Goal: Task Accomplishment & Management: Use online tool/utility

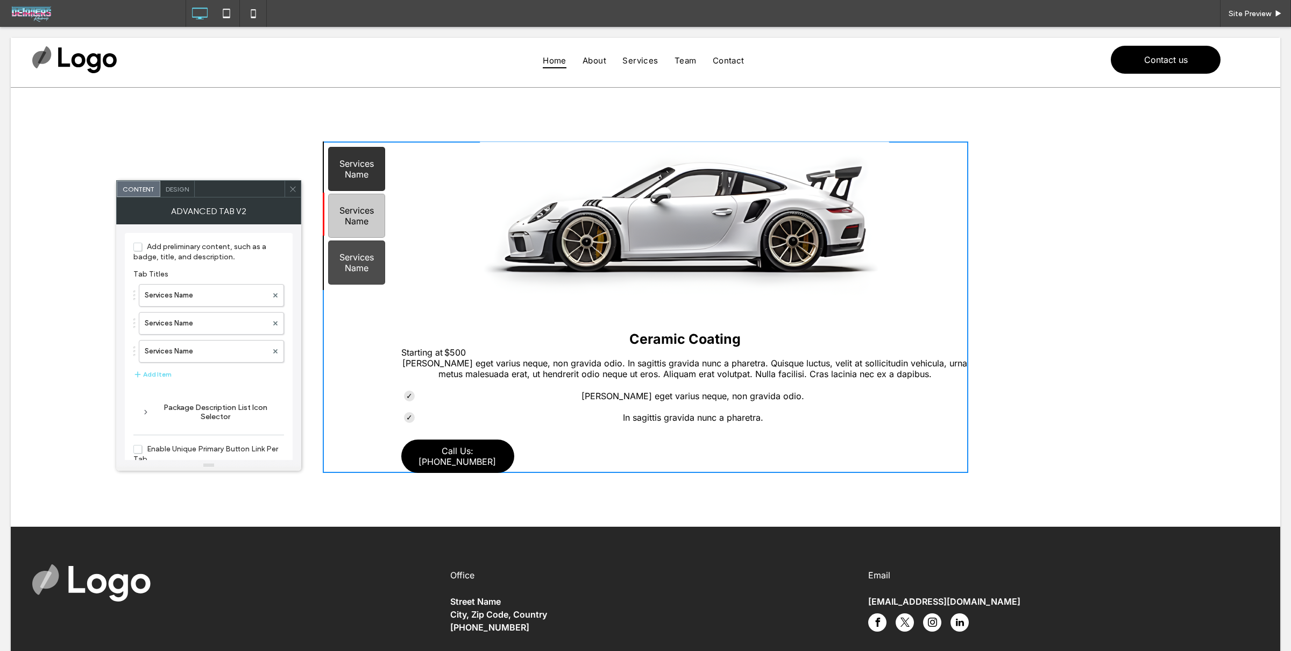
drag, startPoint x: 366, startPoint y: 222, endPoint x: 366, endPoint y: 172, distance: 50.6
click at [366, 222] on div "Services Name" at bounding box center [356, 216] width 57 height 44
click at [366, 169] on div "Services Name" at bounding box center [356, 169] width 57 height 44
drag, startPoint x: 363, startPoint y: 232, endPoint x: 362, endPoint y: 220, distance: 11.3
click at [362, 231] on div "Services Name" at bounding box center [356, 216] width 57 height 44
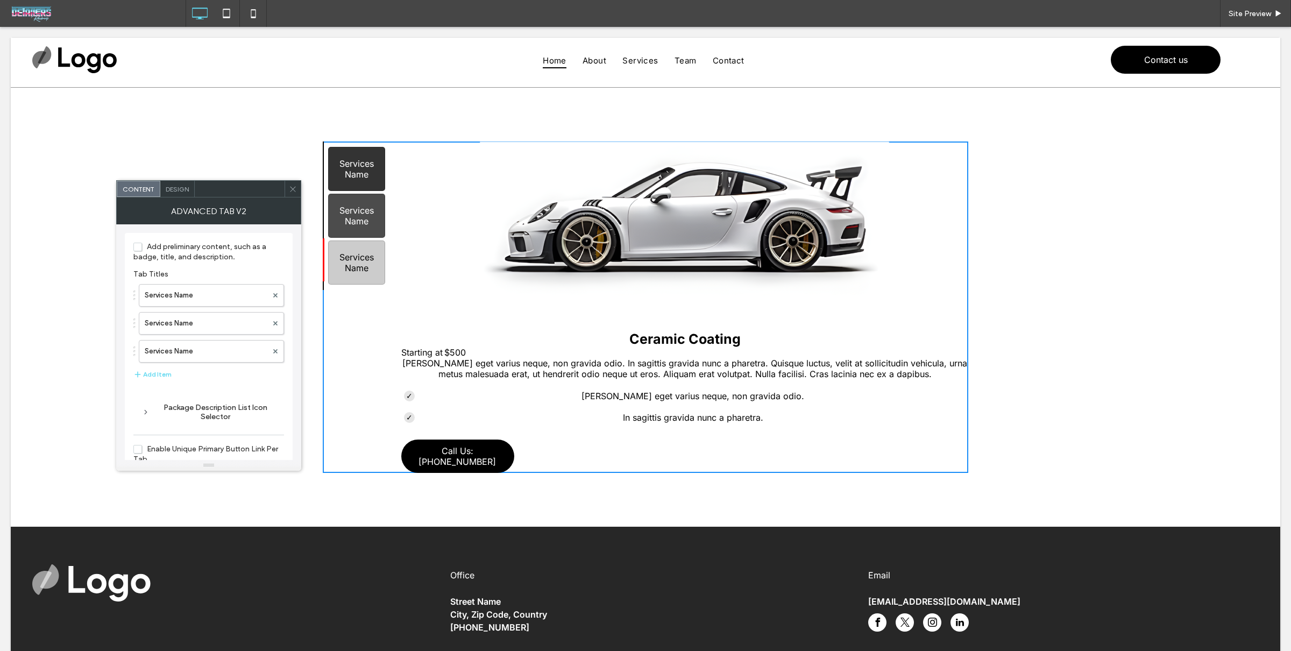
drag, startPoint x: 361, startPoint y: 243, endPoint x: 367, endPoint y: 184, distance: 58.9
click at [361, 242] on div "Services Name" at bounding box center [356, 262] width 57 height 44
click at [366, 170] on div "Services Name" at bounding box center [356, 169] width 57 height 44
click at [207, 247] on span "Add preliminary content, such as a badge, title, and description." at bounding box center [199, 251] width 133 height 19
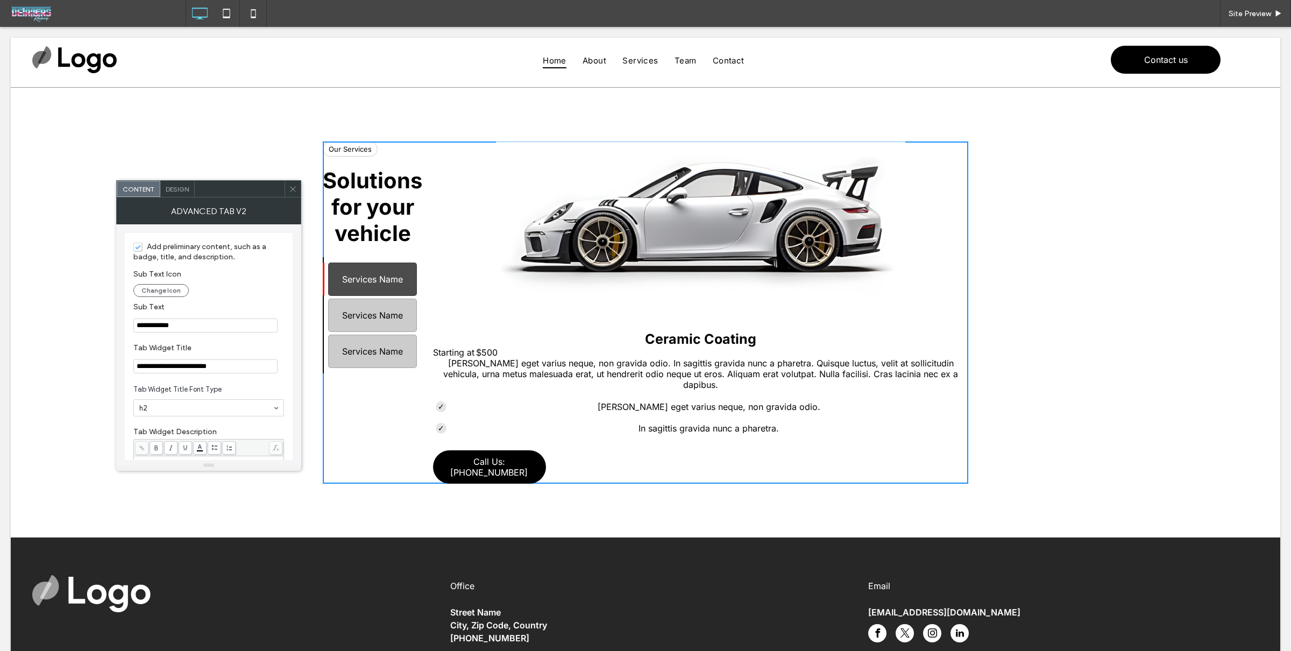
click at [185, 260] on span "Add preliminary content, such as a badge, title, and description." at bounding box center [199, 251] width 133 height 19
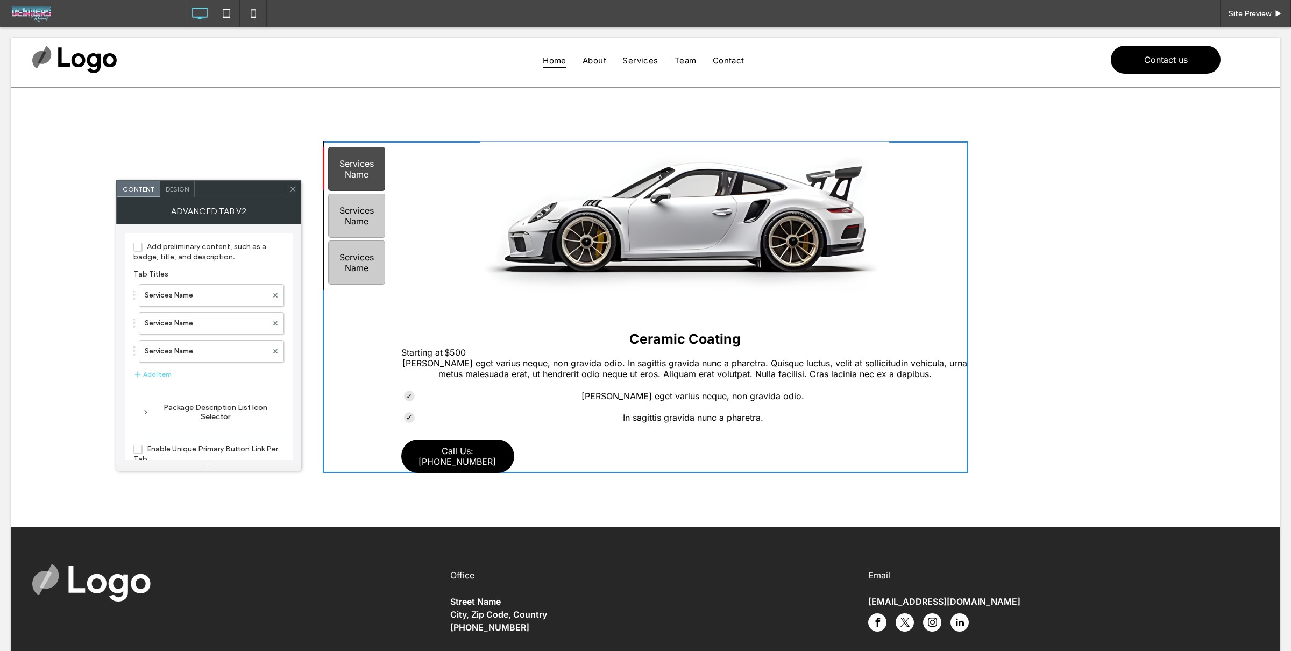
click at [210, 254] on span "Add preliminary content, such as a badge, title, and description." at bounding box center [199, 251] width 133 height 19
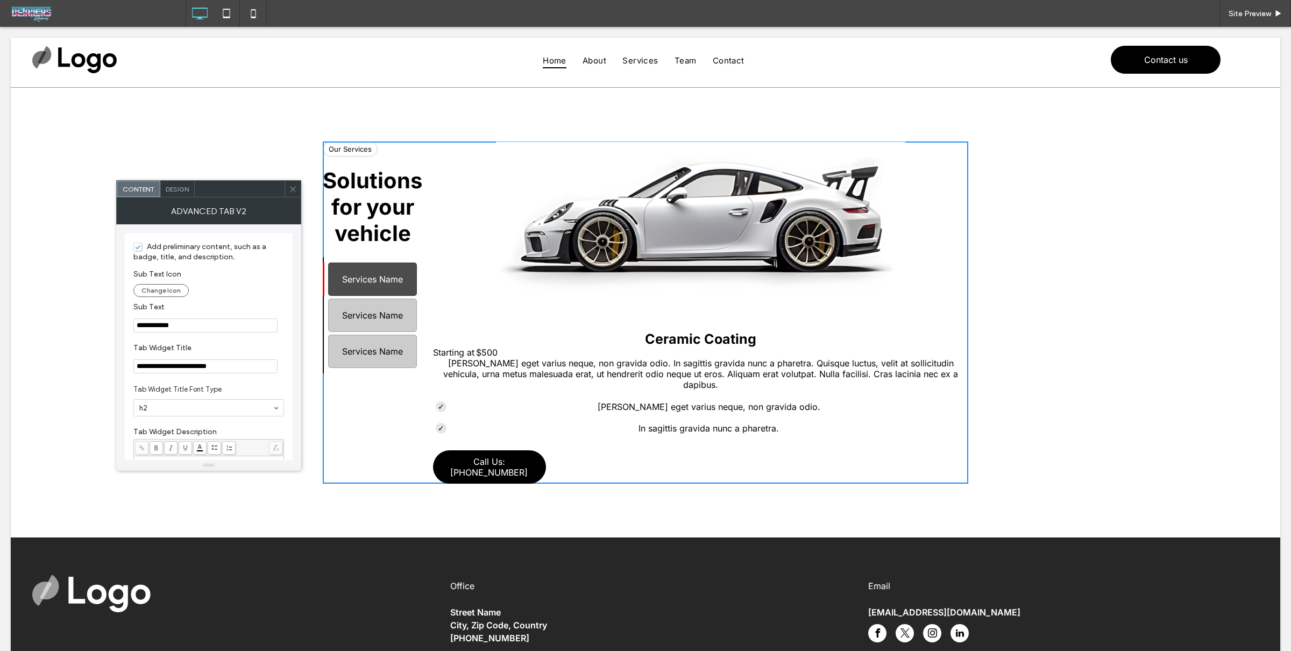
click at [211, 251] on label "Add preliminary content, such as a badge, title, and description." at bounding box center [208, 251] width 151 height 20
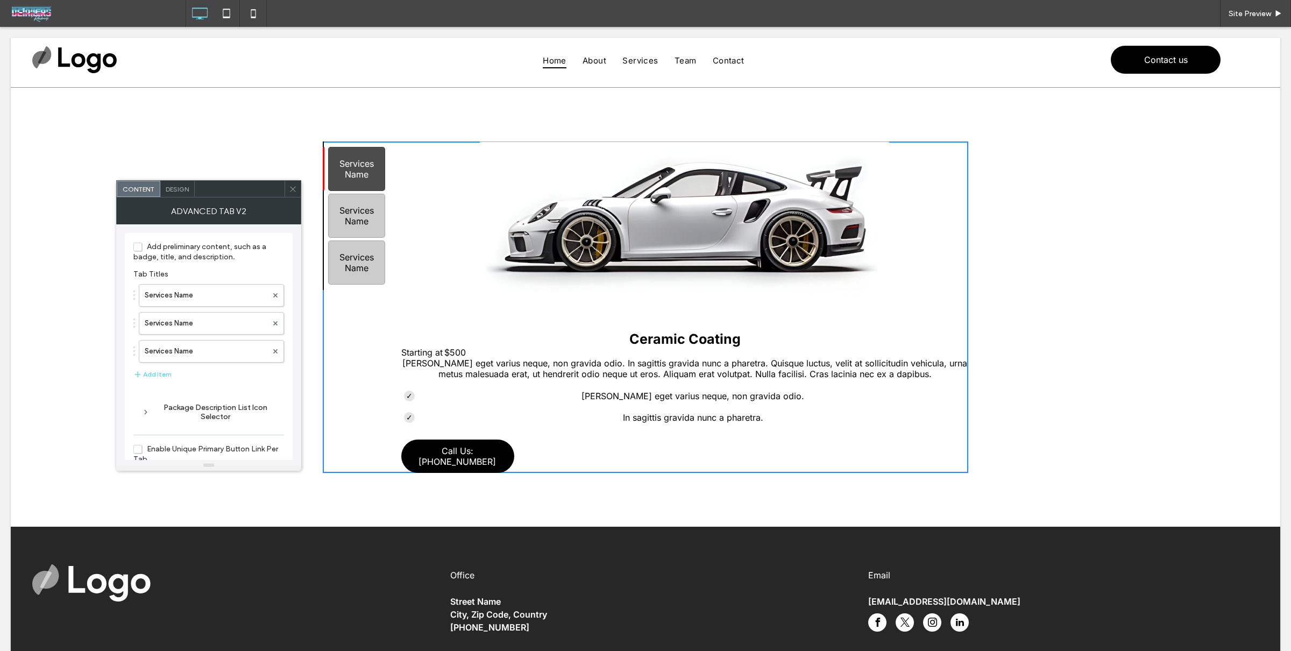
click at [192, 414] on div "Package Description List Icon Selector" at bounding box center [208, 412] width 133 height 18
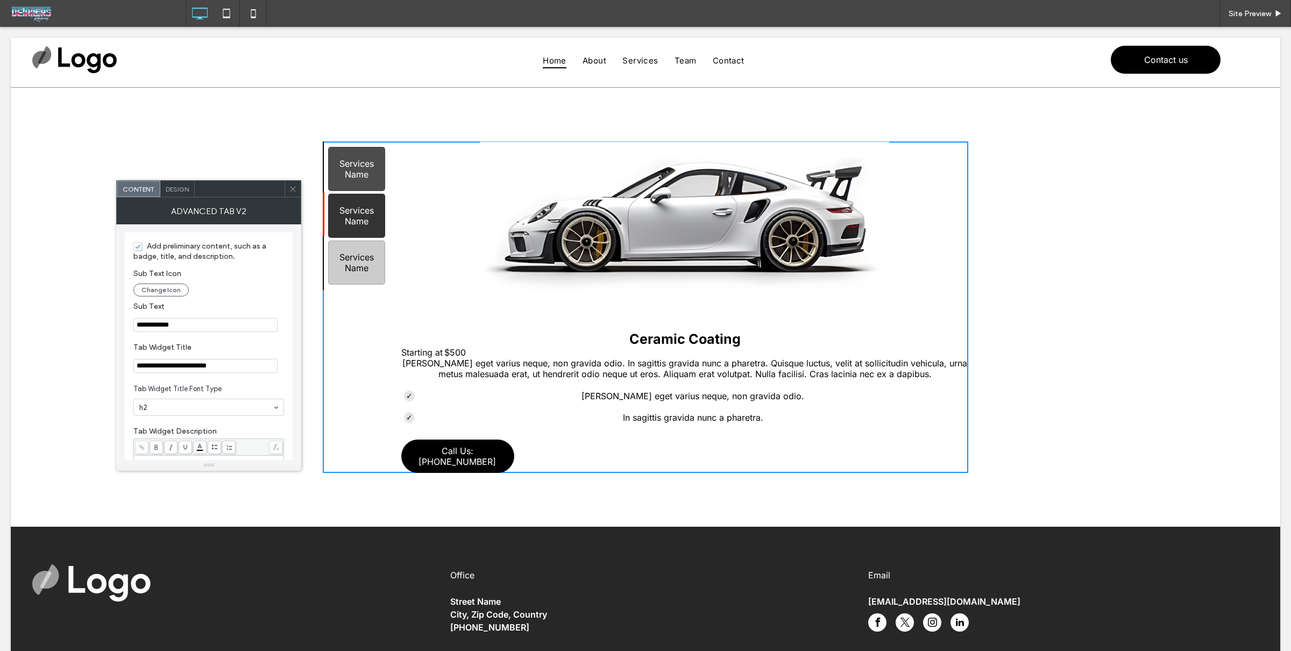
click at [371, 218] on div "Services Name" at bounding box center [356, 216] width 57 height 44
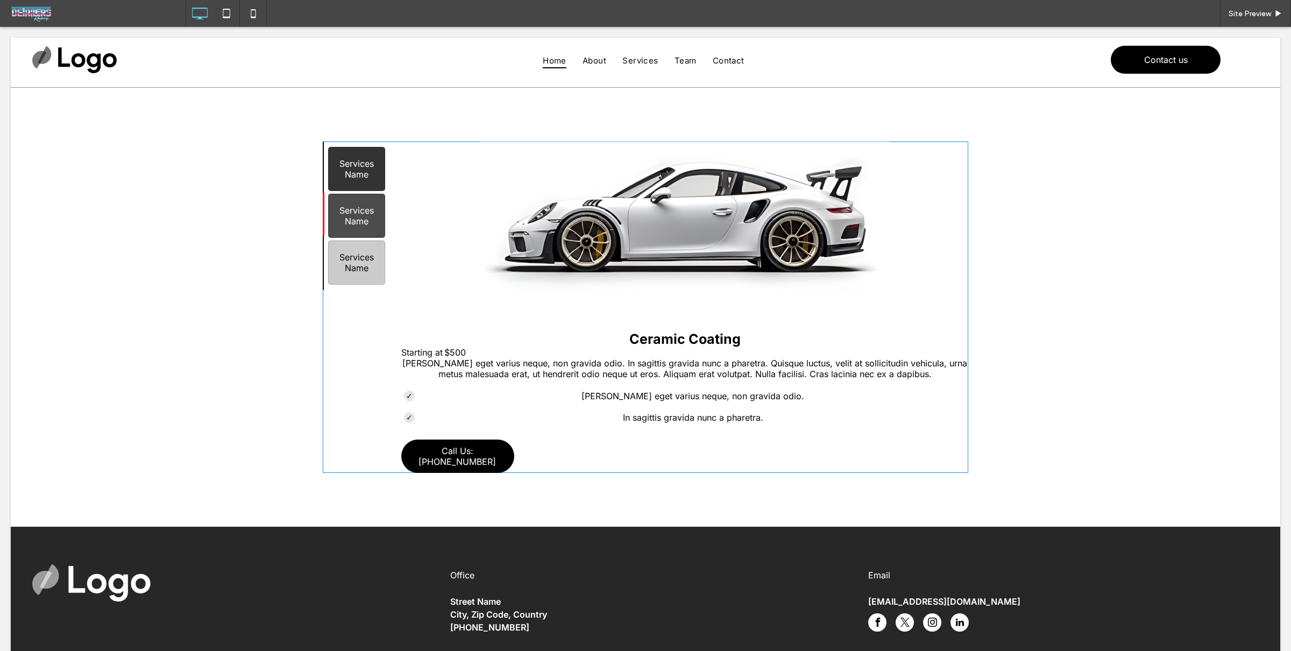
click at [367, 177] on span at bounding box center [645, 306] width 645 height 331
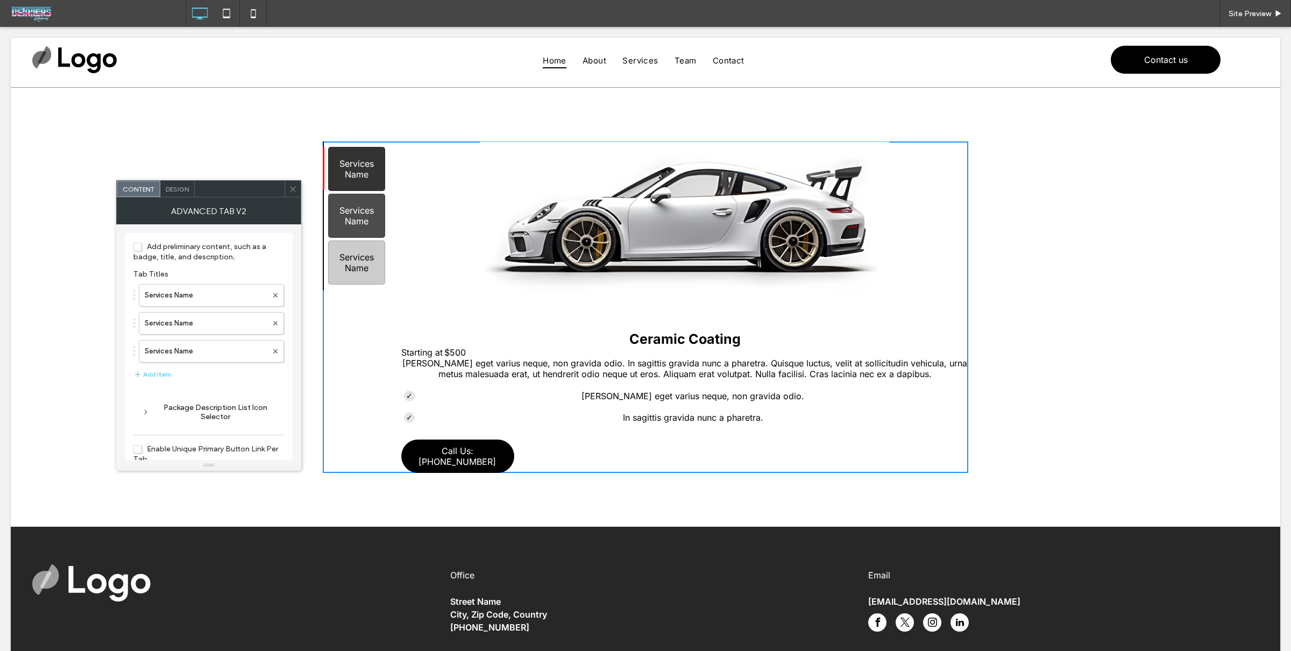
click at [367, 161] on div "Services Name" at bounding box center [356, 169] width 57 height 44
click at [209, 288] on label "Services Name" at bounding box center [206, 295] width 123 height 22
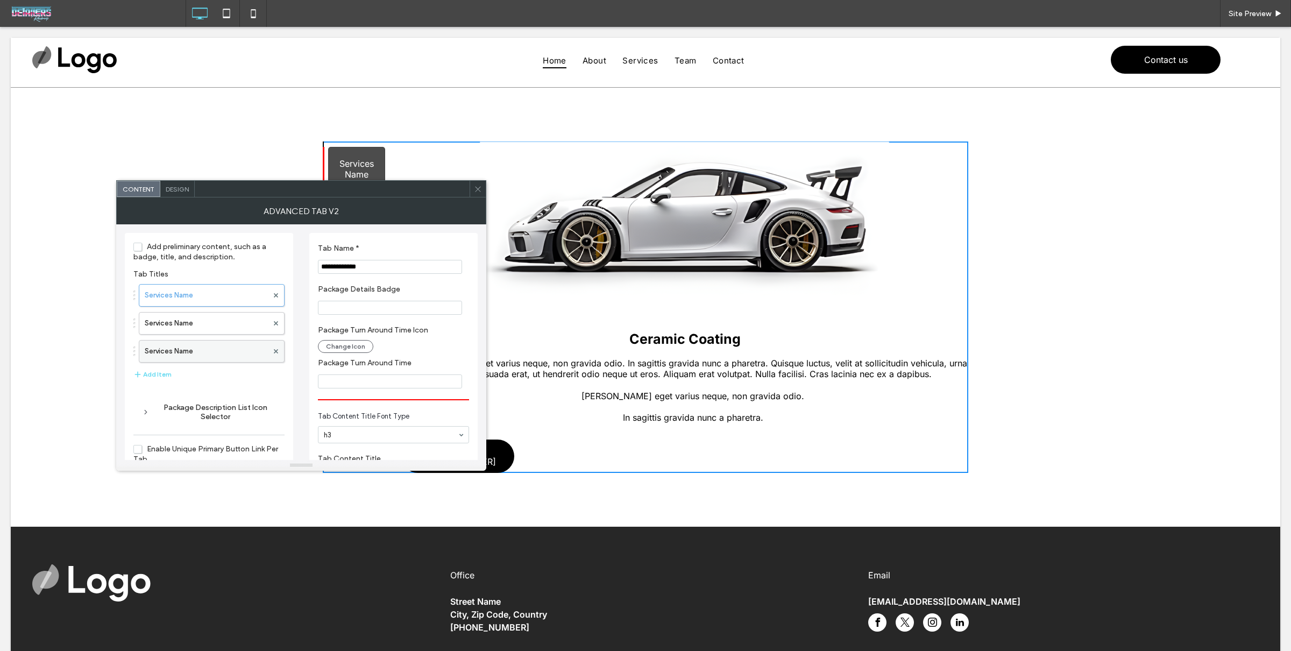
drag, startPoint x: 229, startPoint y: 331, endPoint x: 229, endPoint y: 345, distance: 14.0
click at [229, 331] on label "Services Name" at bounding box center [206, 323] width 123 height 22
click at [229, 346] on label "Services Name" at bounding box center [206, 351] width 123 height 22
click at [232, 330] on label "Services Name" at bounding box center [206, 323] width 123 height 22
click at [230, 291] on label "Services Name" at bounding box center [206, 295] width 123 height 22
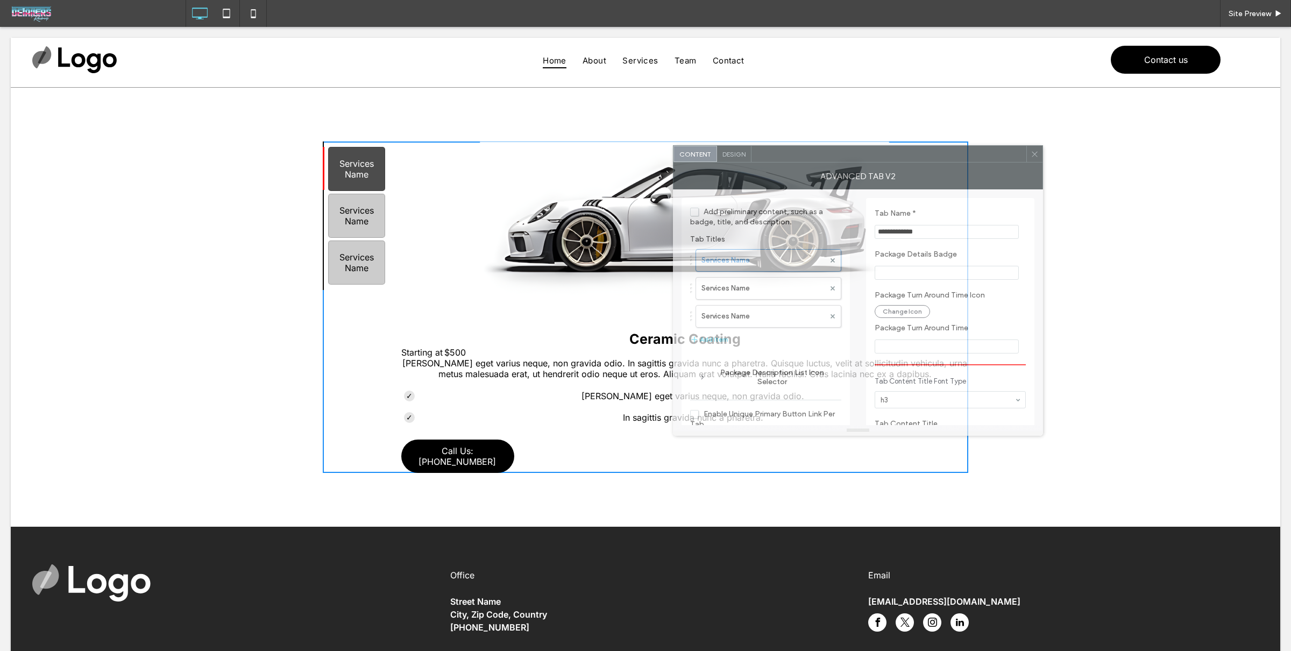
drag, startPoint x: 295, startPoint y: 182, endPoint x: 796, endPoint y: 148, distance: 502.4
click at [797, 148] on div at bounding box center [888, 154] width 275 height 16
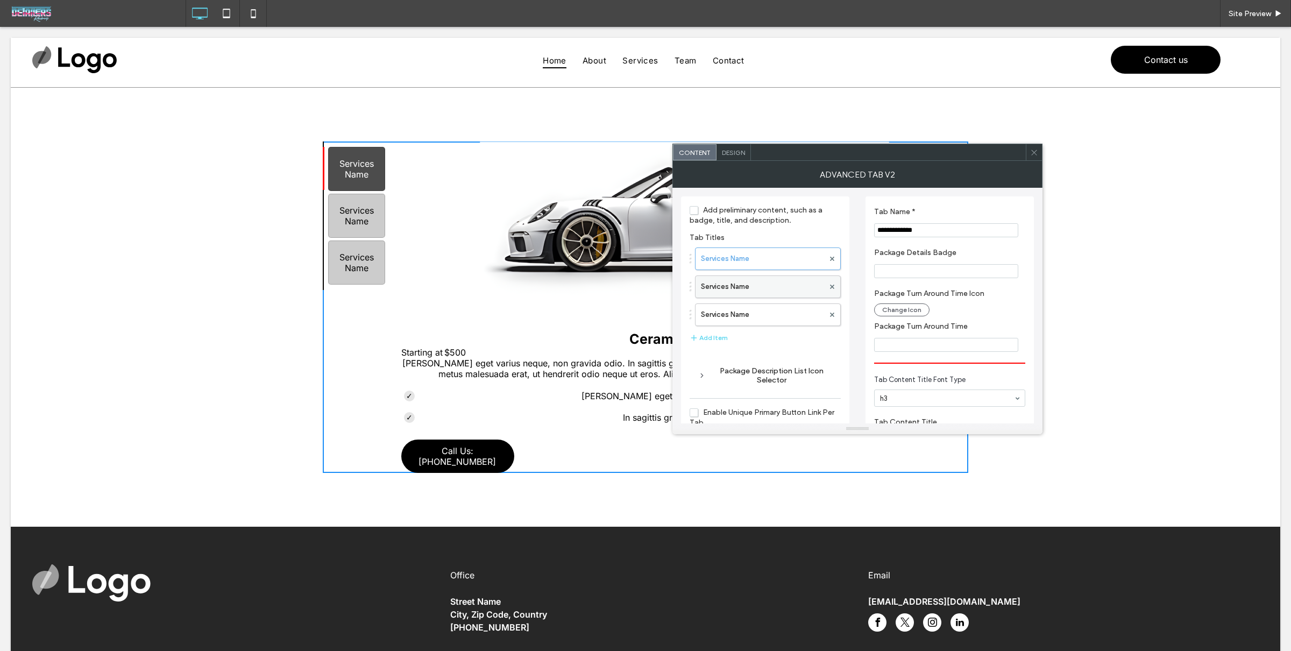
drag, startPoint x: 772, startPoint y: 282, endPoint x: 766, endPoint y: 297, distance: 16.0
click at [771, 282] on label "Services Name" at bounding box center [762, 287] width 123 height 22
drag, startPoint x: 764, startPoint y: 313, endPoint x: 768, endPoint y: 277, distance: 36.2
click at [765, 313] on label "Services Name" at bounding box center [762, 315] width 123 height 22
click at [770, 253] on label "Services Name" at bounding box center [762, 259] width 123 height 22
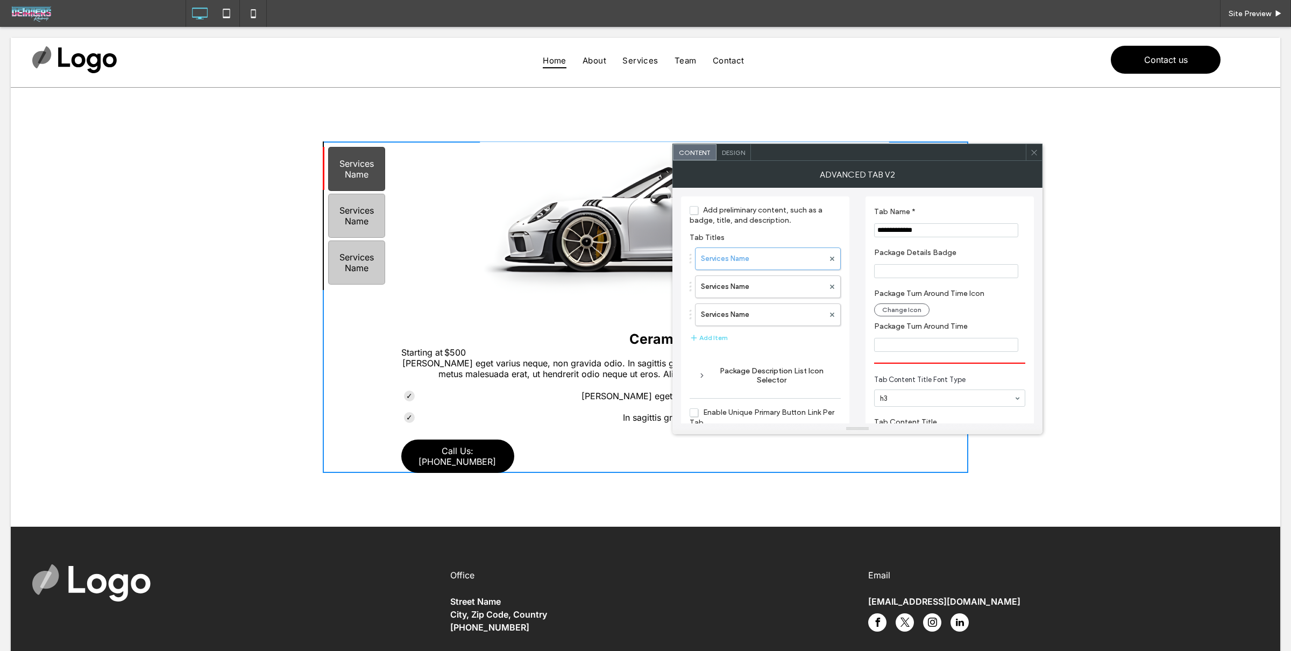
click at [770, 243] on div "Services Name Services Name Services Name" at bounding box center [764, 284] width 151 height 84
click at [962, 250] on label "Package Details Badge" at bounding box center [947, 254] width 147 height 12
click at [1031, 158] on span at bounding box center [1034, 152] width 8 height 16
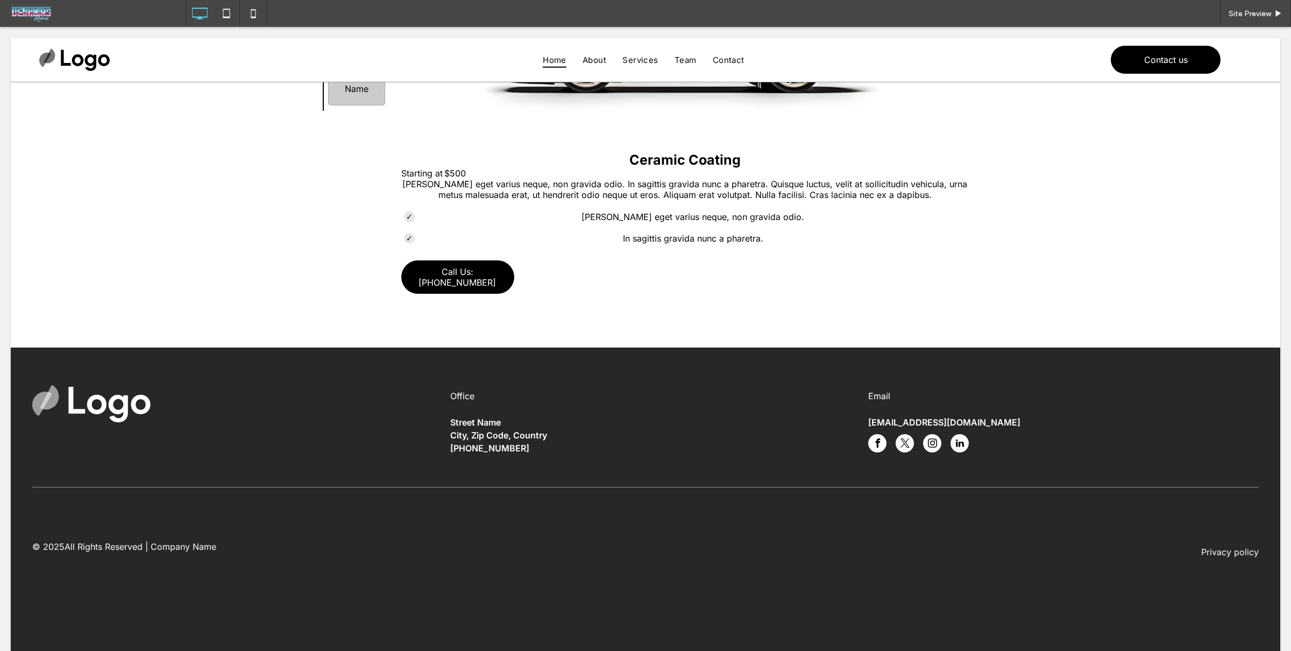
scroll to position [0, 0]
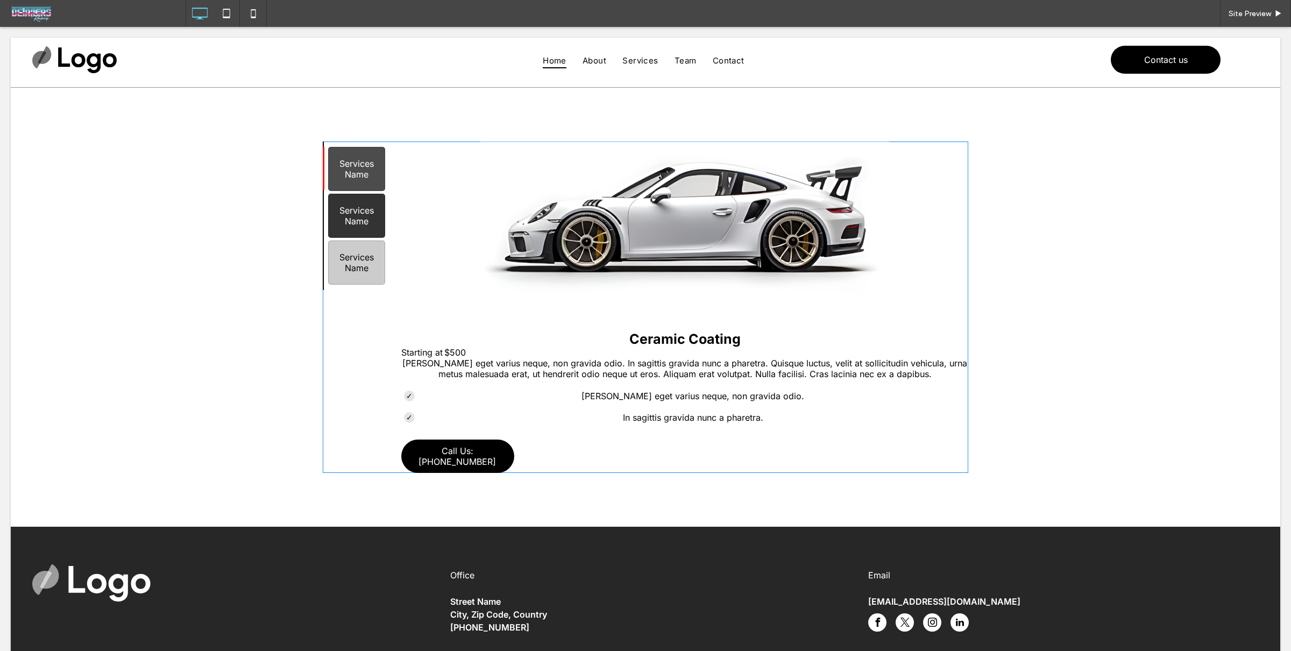
click at [368, 214] on span at bounding box center [645, 306] width 645 height 331
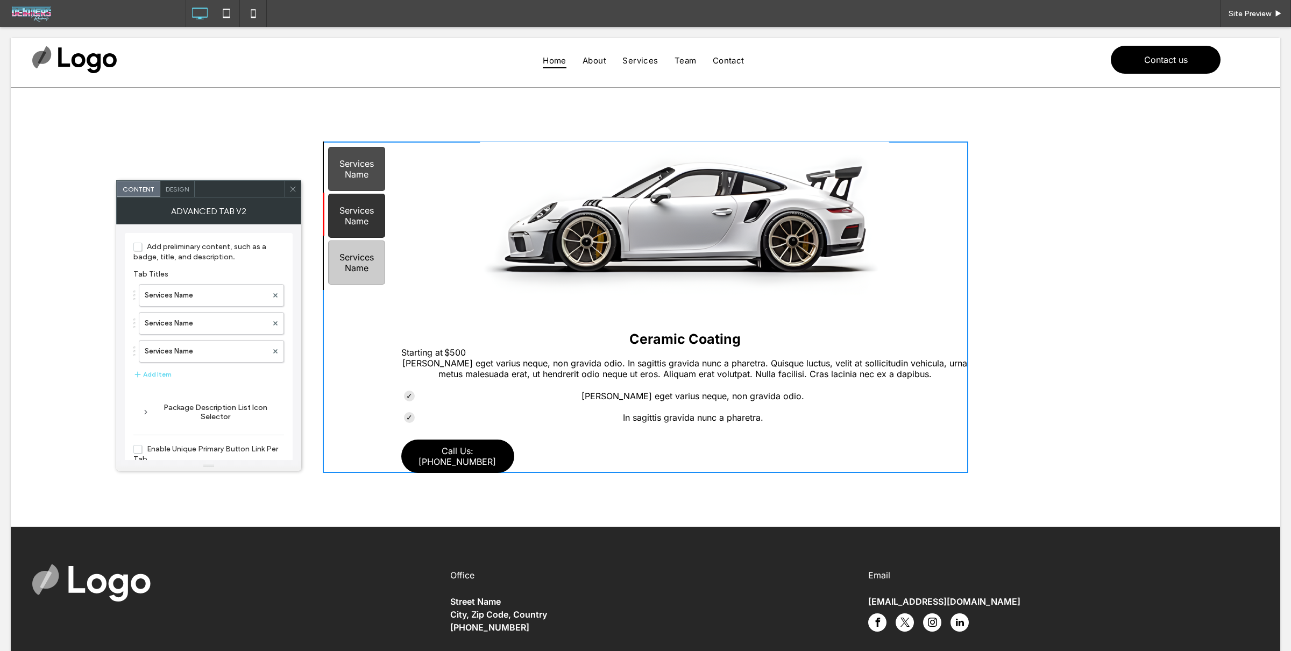
drag, startPoint x: 369, startPoint y: 218, endPoint x: 373, endPoint y: 211, distance: 7.7
click at [369, 218] on div "Services Name" at bounding box center [356, 216] width 57 height 44
click at [371, 156] on div "Services Name" at bounding box center [356, 169] width 57 height 44
click at [362, 253] on div "Services Name" at bounding box center [356, 262] width 57 height 44
click at [362, 213] on div "Services Name" at bounding box center [356, 216] width 57 height 44
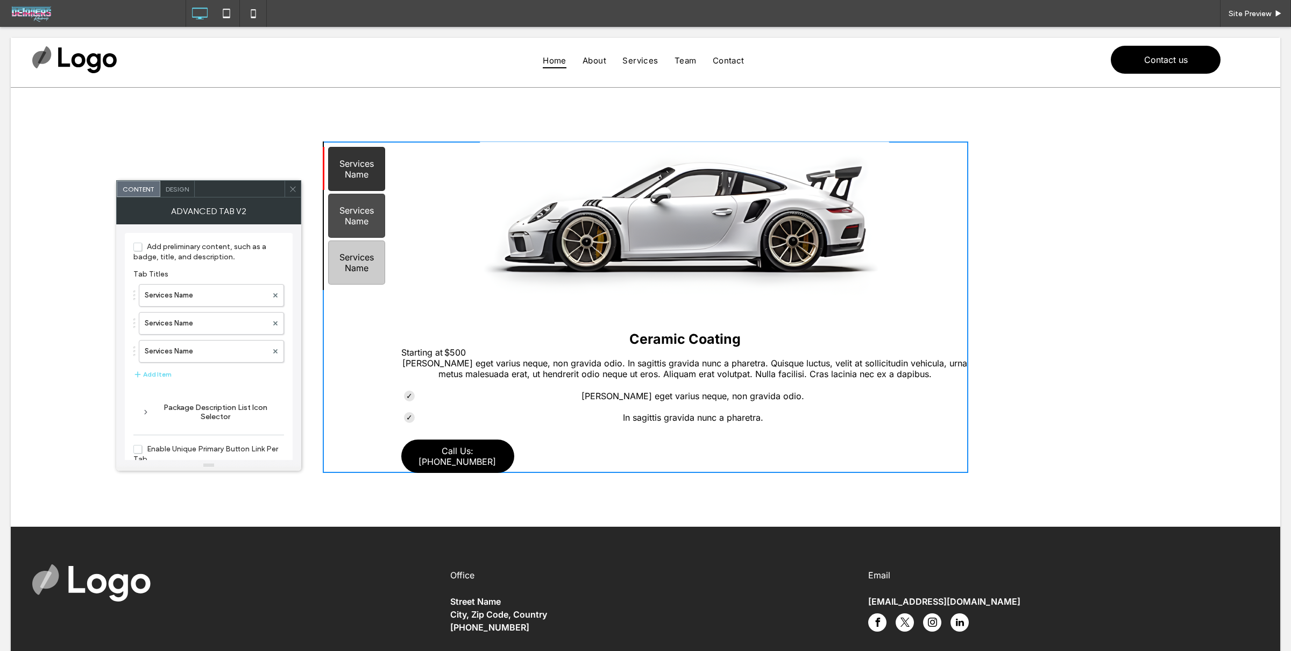
drag, startPoint x: 362, startPoint y: 181, endPoint x: 371, endPoint y: 217, distance: 37.0
click at [362, 181] on div "Services Name" at bounding box center [356, 169] width 57 height 44
drag, startPoint x: 358, startPoint y: 272, endPoint x: 358, endPoint y: 206, distance: 66.1
click at [358, 272] on div "Services Name" at bounding box center [356, 262] width 57 height 44
drag, startPoint x: 356, startPoint y: 178, endPoint x: 360, endPoint y: 212, distance: 34.6
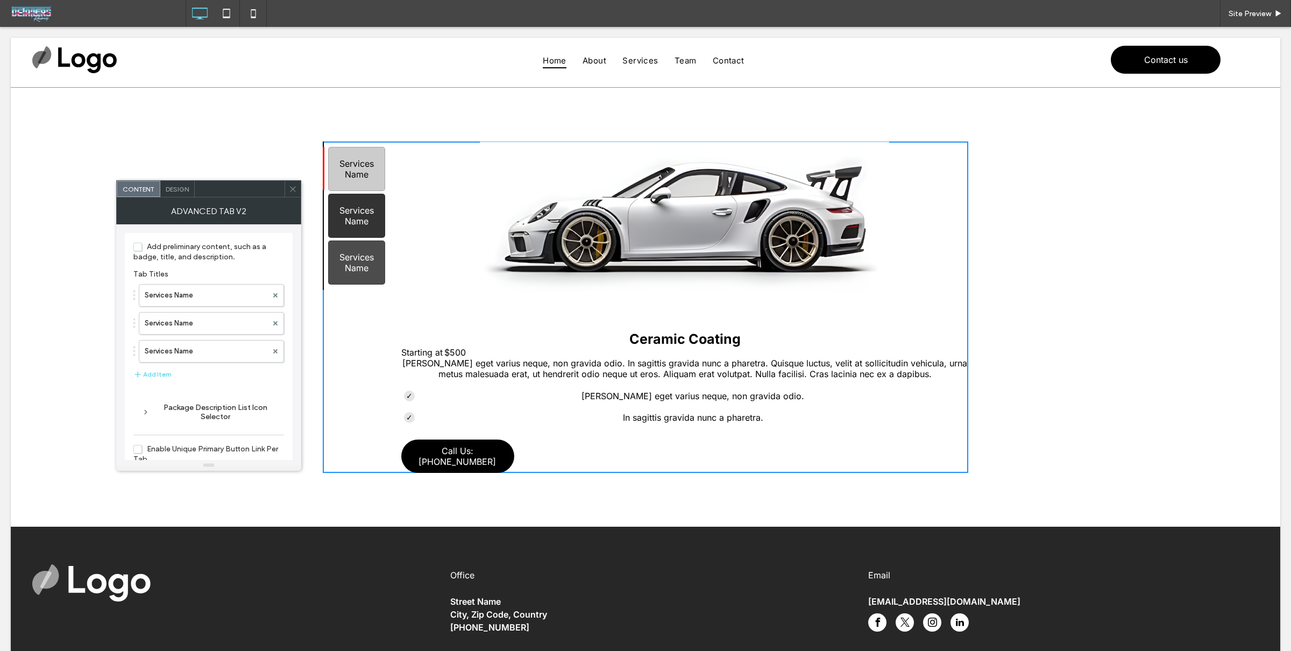
click at [356, 181] on div "Services Name" at bounding box center [356, 169] width 57 height 44
drag, startPoint x: 372, startPoint y: 252, endPoint x: 367, endPoint y: 218, distance: 34.2
click at [372, 252] on div "Services Name" at bounding box center [356, 262] width 57 height 44
click at [360, 163] on div "Services Name" at bounding box center [356, 169] width 57 height 44
click at [351, 264] on div "Services Name" at bounding box center [356, 262] width 57 height 44
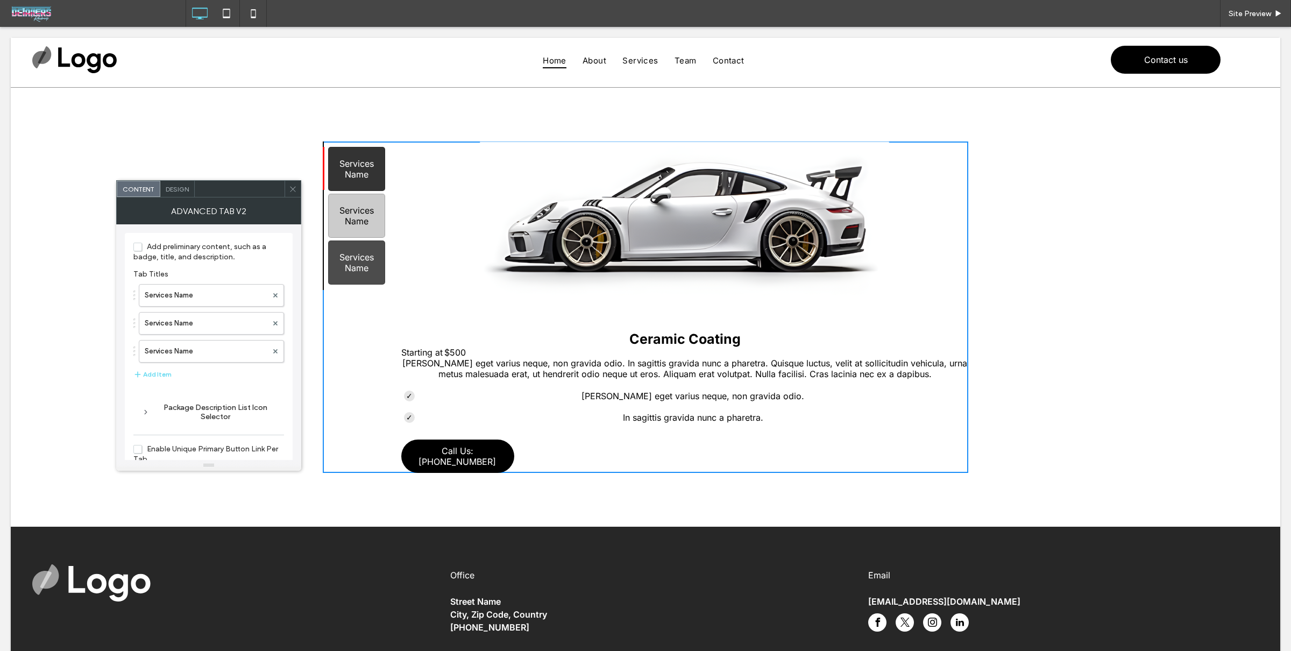
click at [344, 177] on div "Services Name" at bounding box center [356, 169] width 57 height 44
click at [375, 279] on div "Services Name" at bounding box center [356, 262] width 57 height 44
click at [370, 170] on div "Services Name" at bounding box center [356, 169] width 57 height 44
click at [289, 189] on icon at bounding box center [293, 189] width 8 height 8
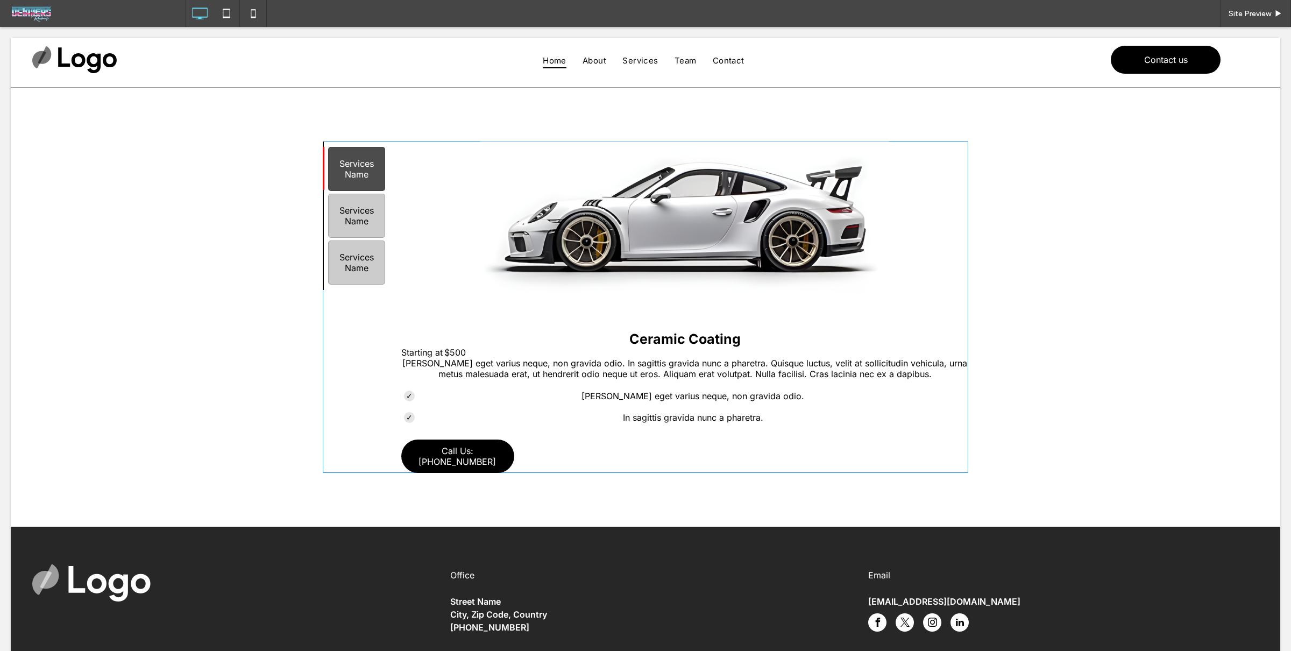
click at [412, 198] on span at bounding box center [645, 306] width 645 height 331
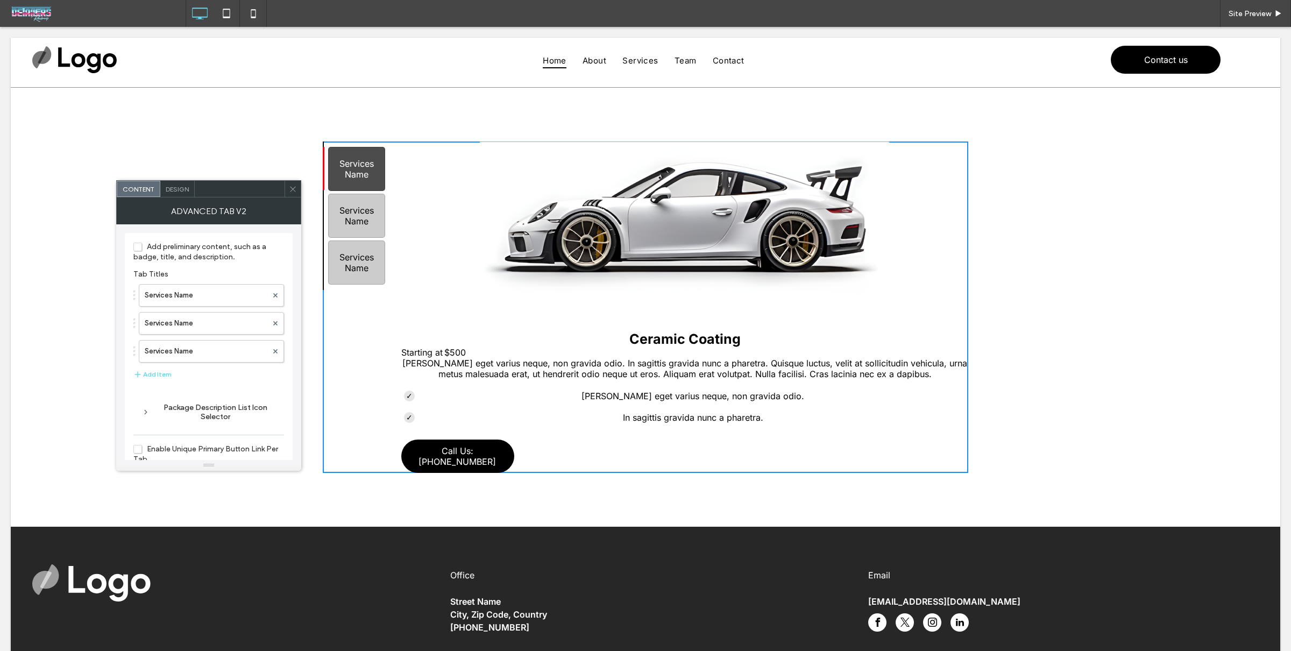
click at [418, 9] on div "Site Preview" at bounding box center [738, 13] width 1105 height 27
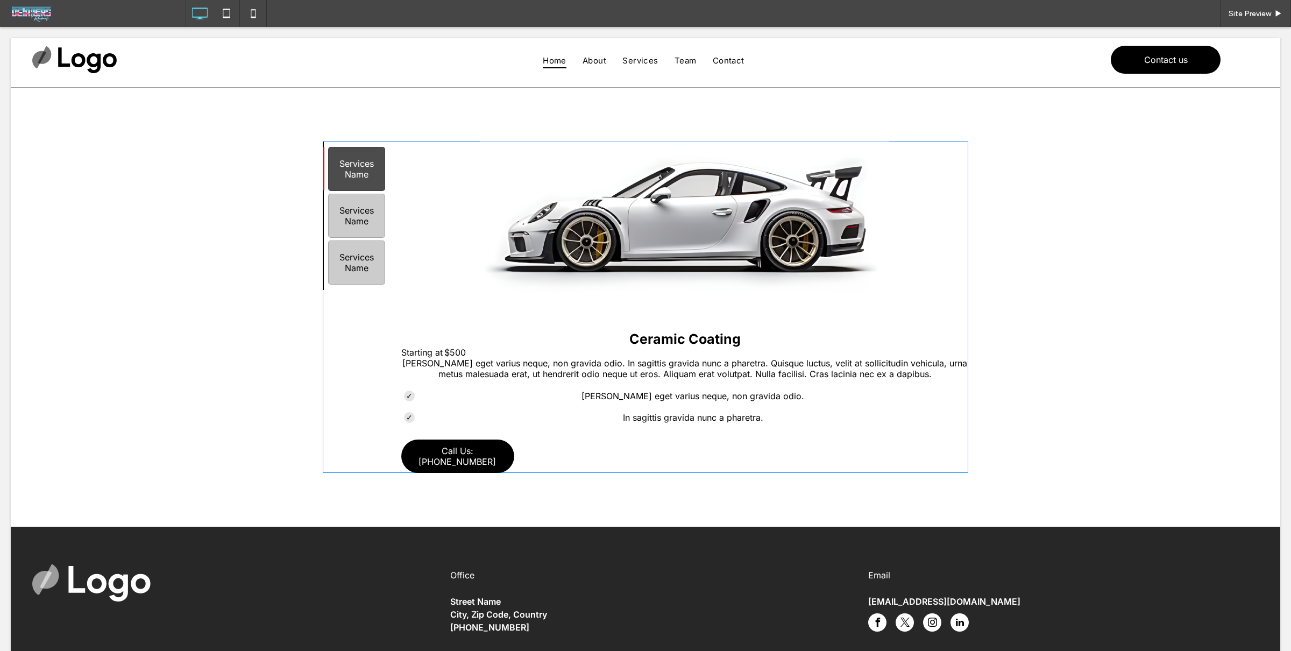
click at [601, 252] on span at bounding box center [645, 306] width 645 height 331
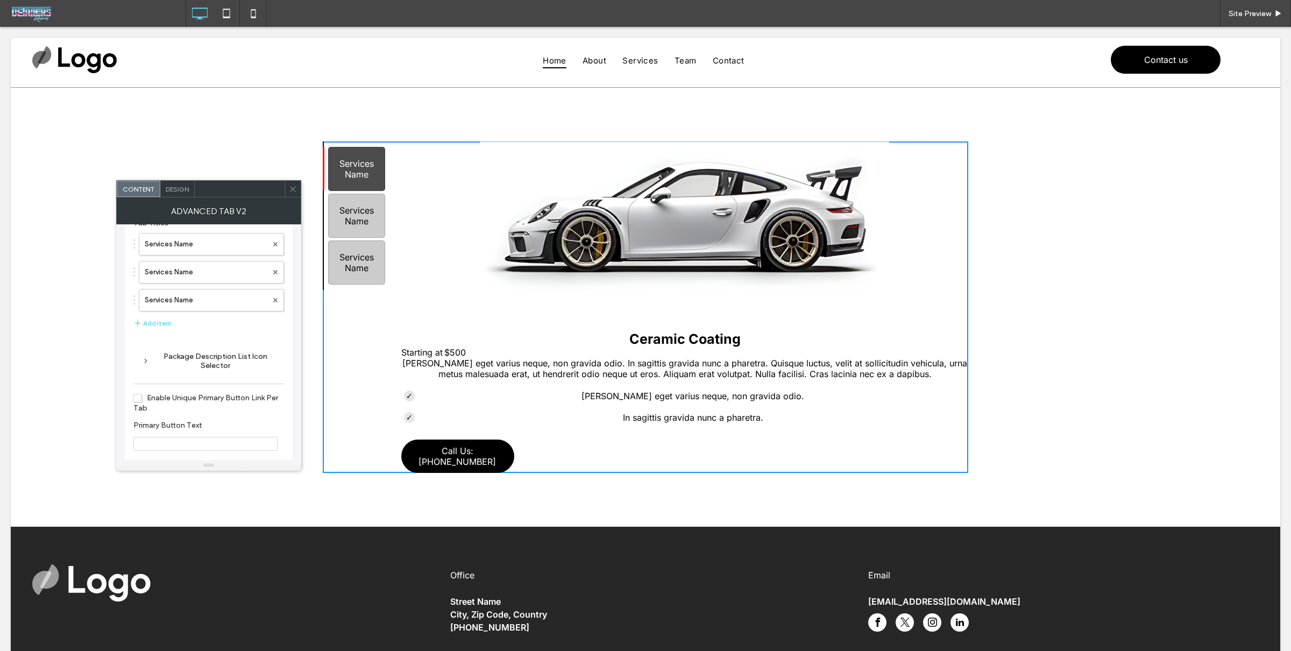
scroll to position [133, 0]
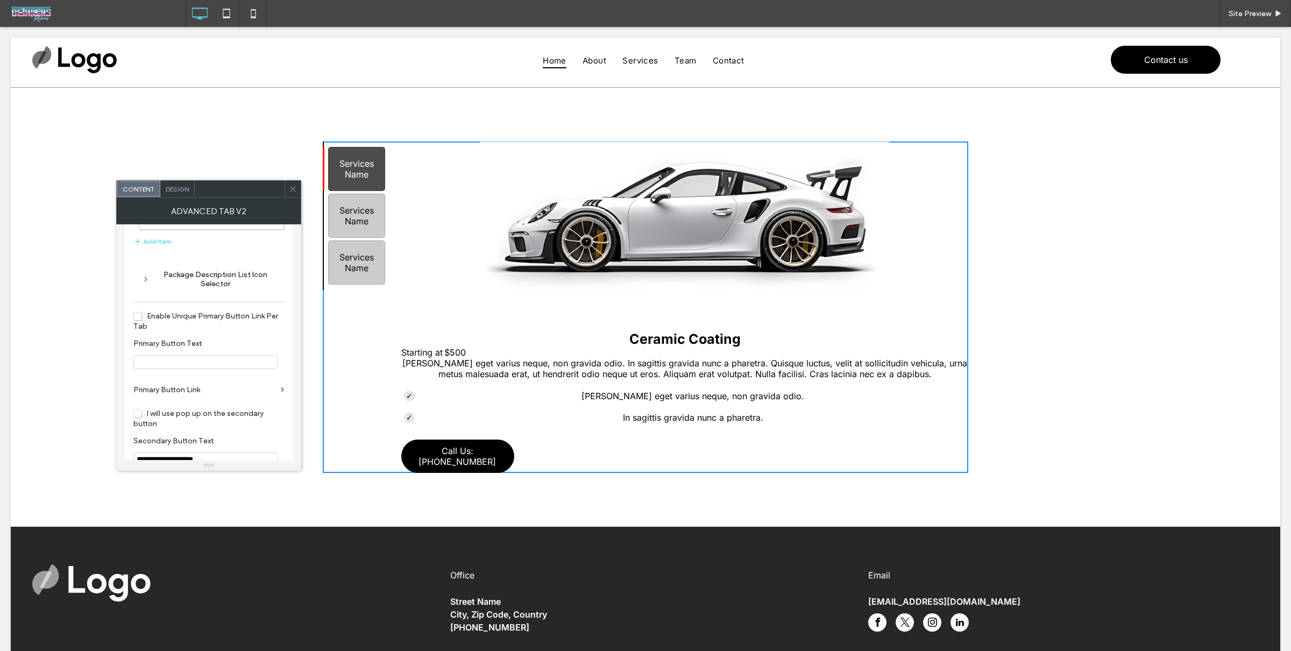
click at [217, 318] on span "Enable Unique Primary Button Link Per Tab" at bounding box center [205, 320] width 145 height 19
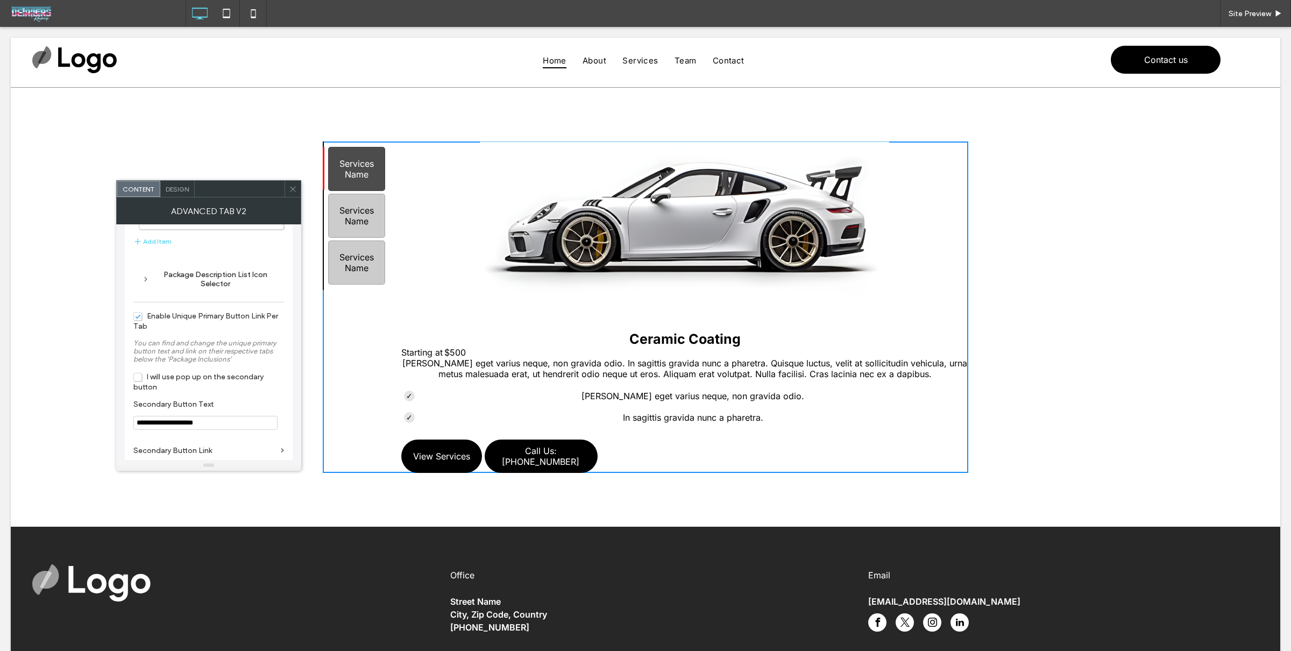
click at [220, 316] on span "Enable Unique Primary Button Link Per Tab" at bounding box center [205, 320] width 145 height 19
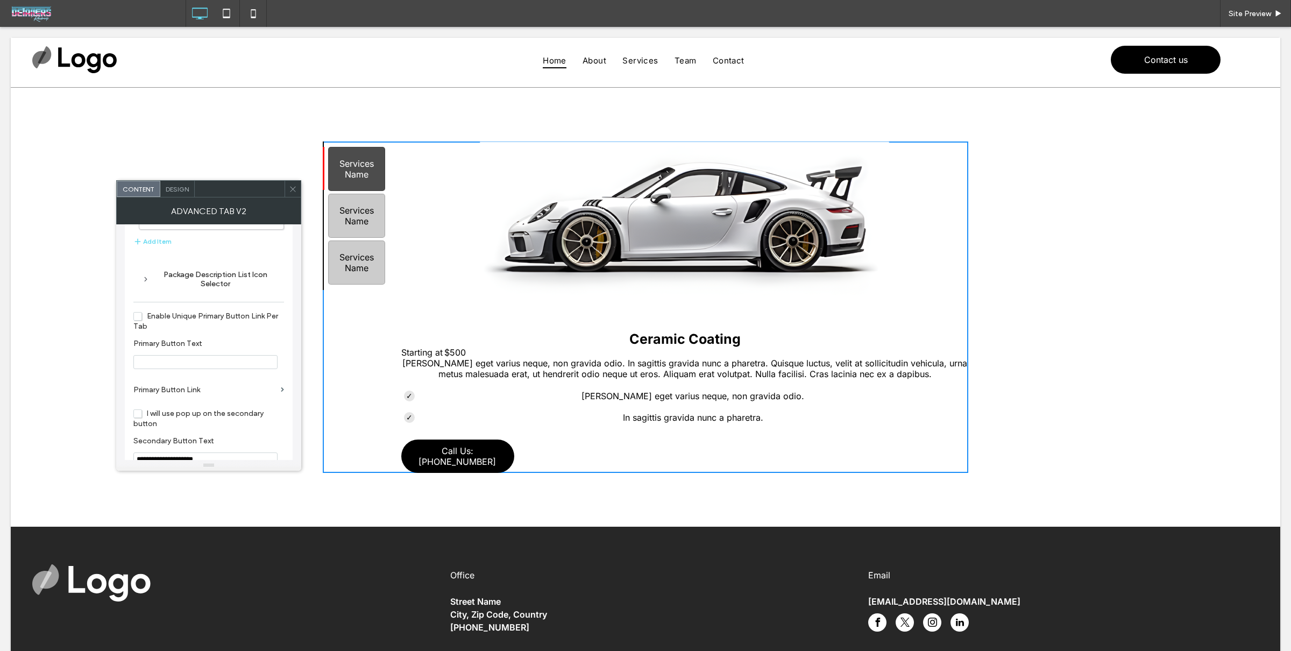
click at [740, 13] on div "Site Preview" at bounding box center [738, 13] width 1105 height 27
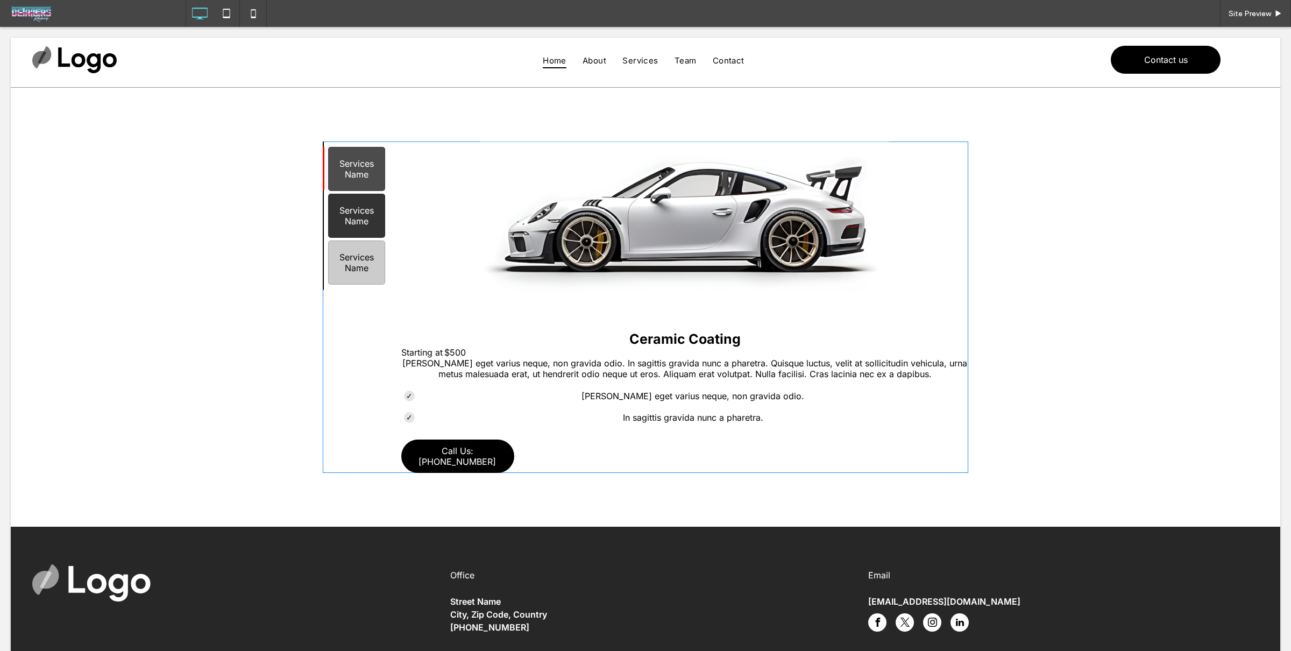
drag, startPoint x: 364, startPoint y: 223, endPoint x: 370, endPoint y: 215, distance: 10.0
click at [364, 223] on span at bounding box center [645, 306] width 645 height 331
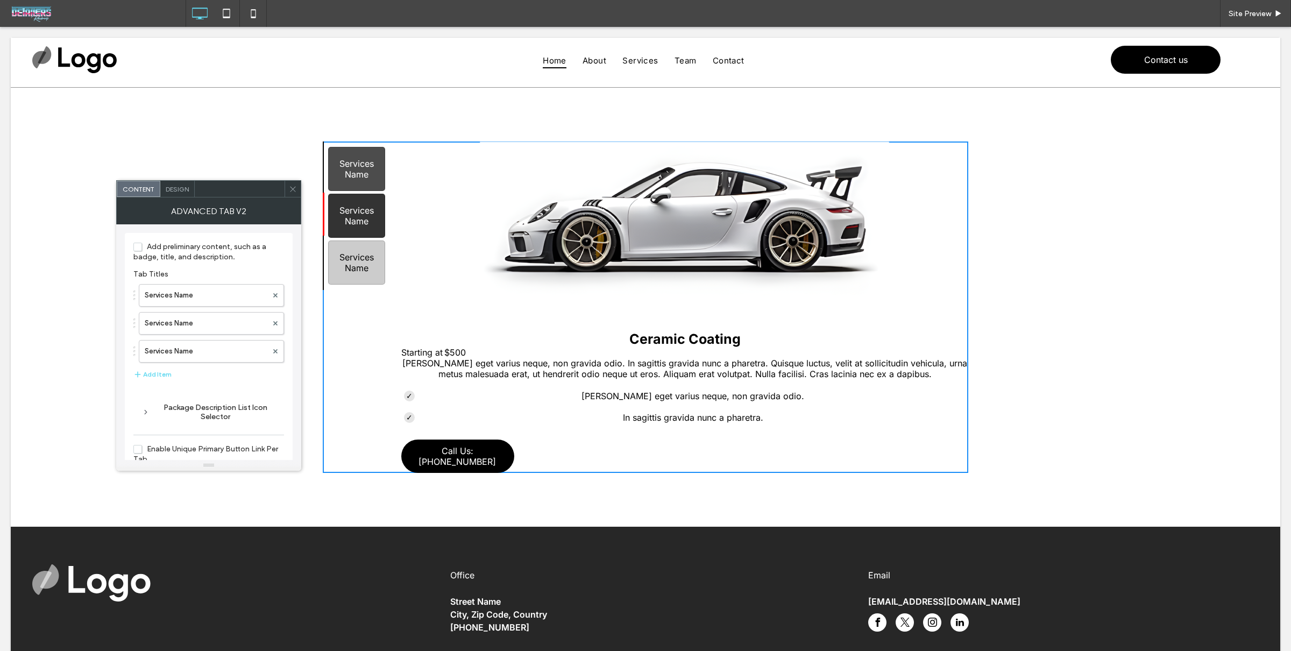
click at [370, 213] on div "Services Name" at bounding box center [356, 216] width 57 height 44
click at [595, 234] on img at bounding box center [685, 230] width 410 height 179
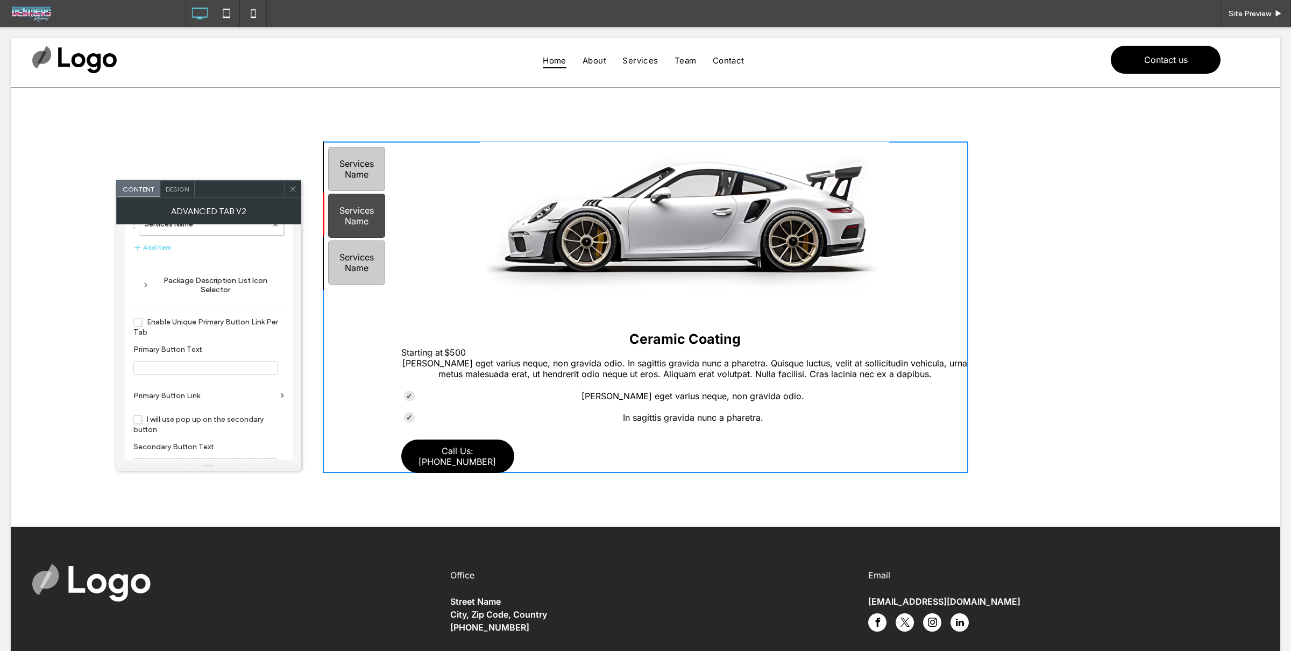
click at [210, 291] on div "Package Description List Icon Selector" at bounding box center [208, 285] width 133 height 18
click at [206, 283] on div "Package Description List Icon Selector" at bounding box center [208, 285] width 133 height 18
click at [226, 283] on div "Package Description List Icon Selector" at bounding box center [208, 285] width 133 height 18
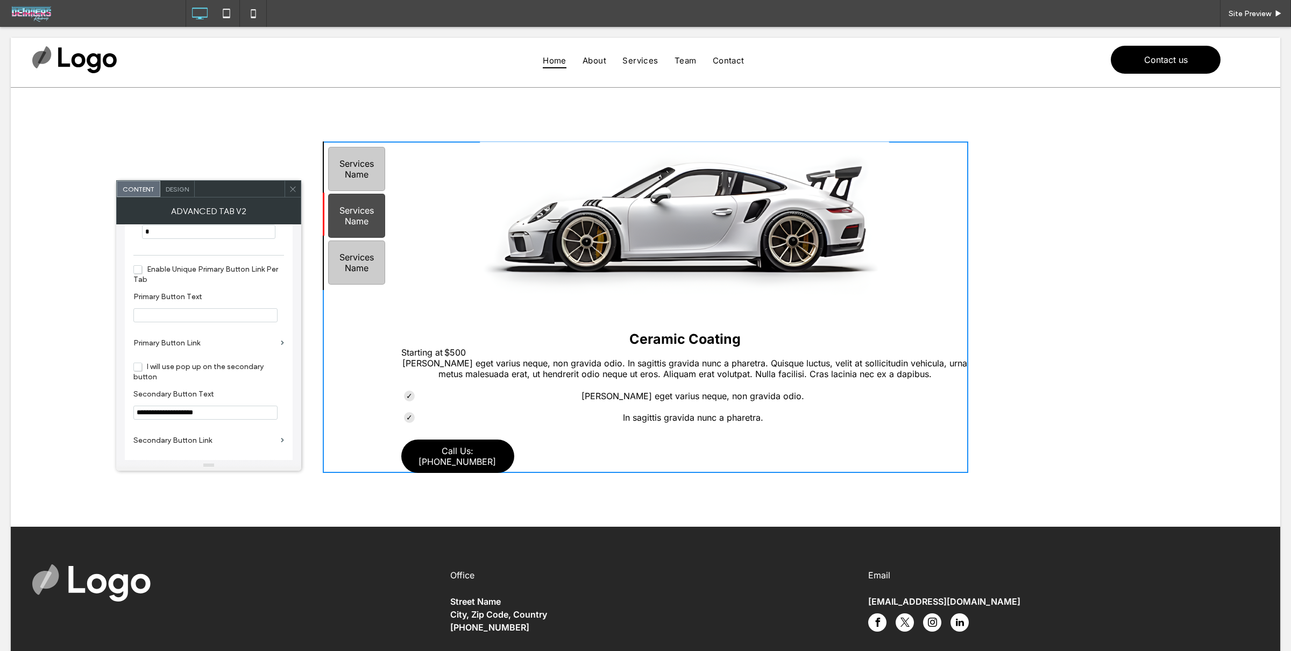
click at [266, 320] on input "Primary Button Text" at bounding box center [205, 315] width 144 height 14
click at [259, 286] on div "Enable Unique Primary Button Link Per Tab" at bounding box center [208, 274] width 151 height 26
click at [183, 405] on section "Hotspot Animation Always Visible" at bounding box center [208, 422] width 151 height 43
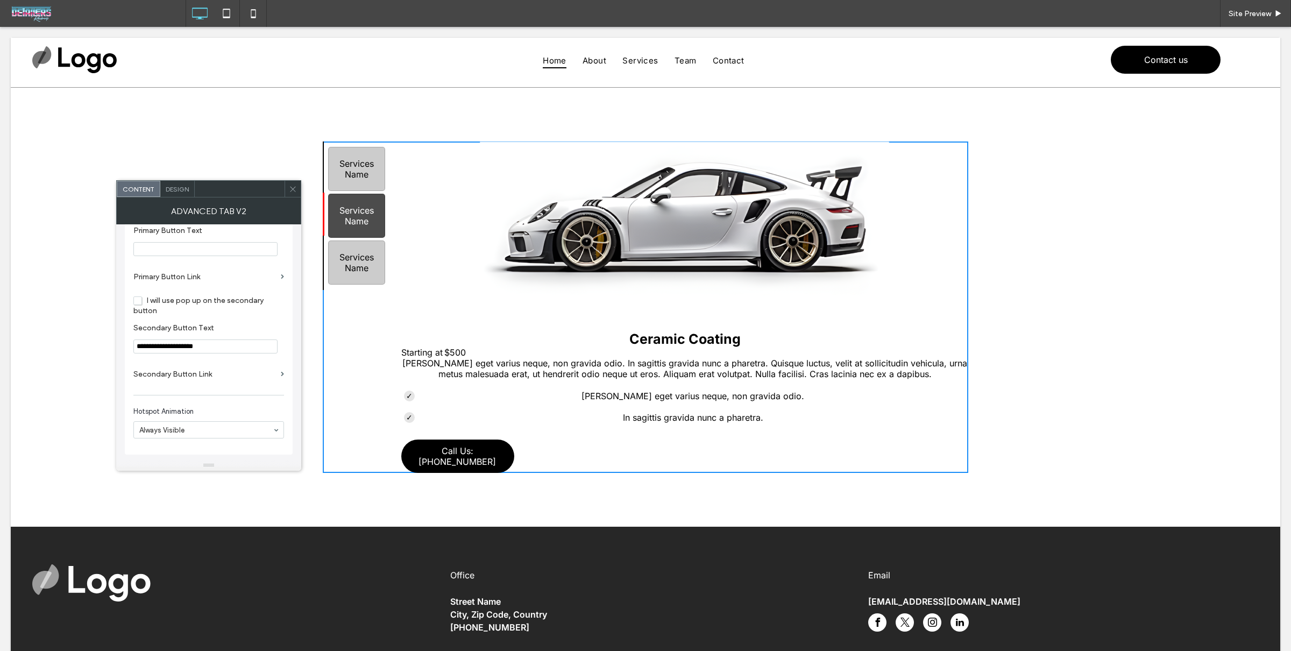
click at [183, 411] on span "Hotspot Animation" at bounding box center [206, 411] width 146 height 11
click at [225, 407] on span "Hotspot Animation" at bounding box center [206, 411] width 146 height 11
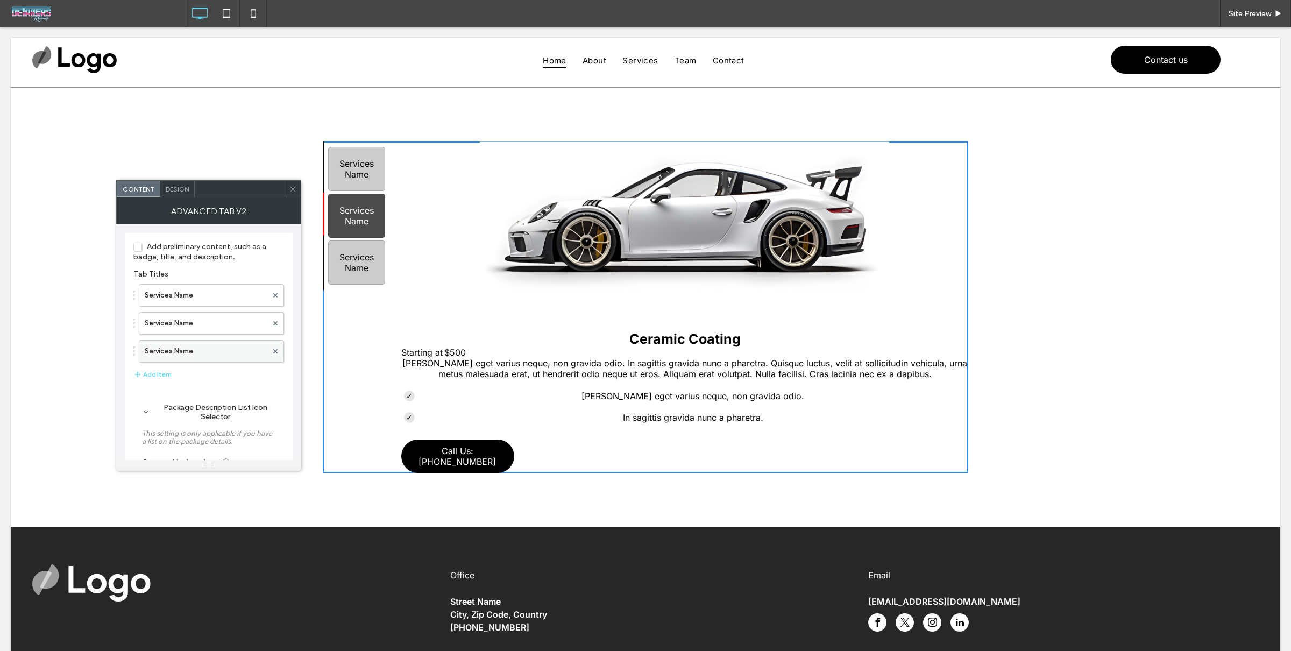
click at [234, 351] on label "Services Name" at bounding box center [206, 351] width 123 height 22
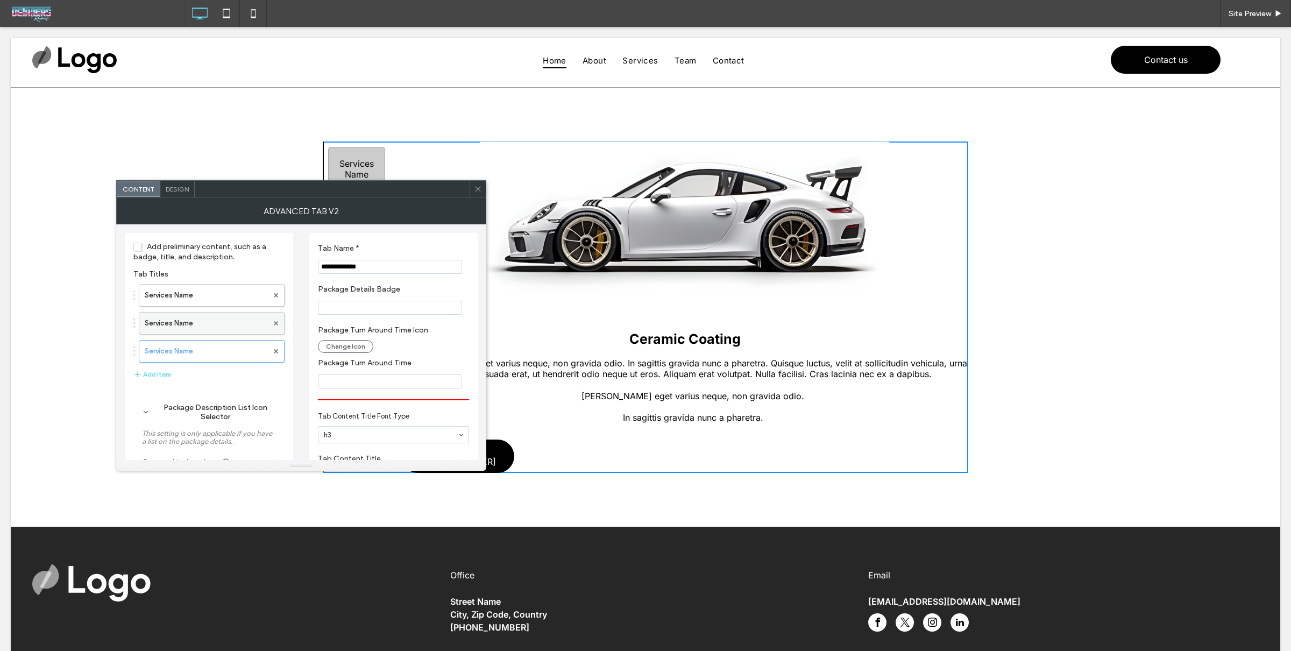
click at [233, 322] on label "Services Name" at bounding box center [206, 323] width 123 height 22
click at [234, 288] on label "Services Name" at bounding box center [206, 295] width 123 height 22
click at [481, 189] on icon at bounding box center [478, 189] width 8 height 8
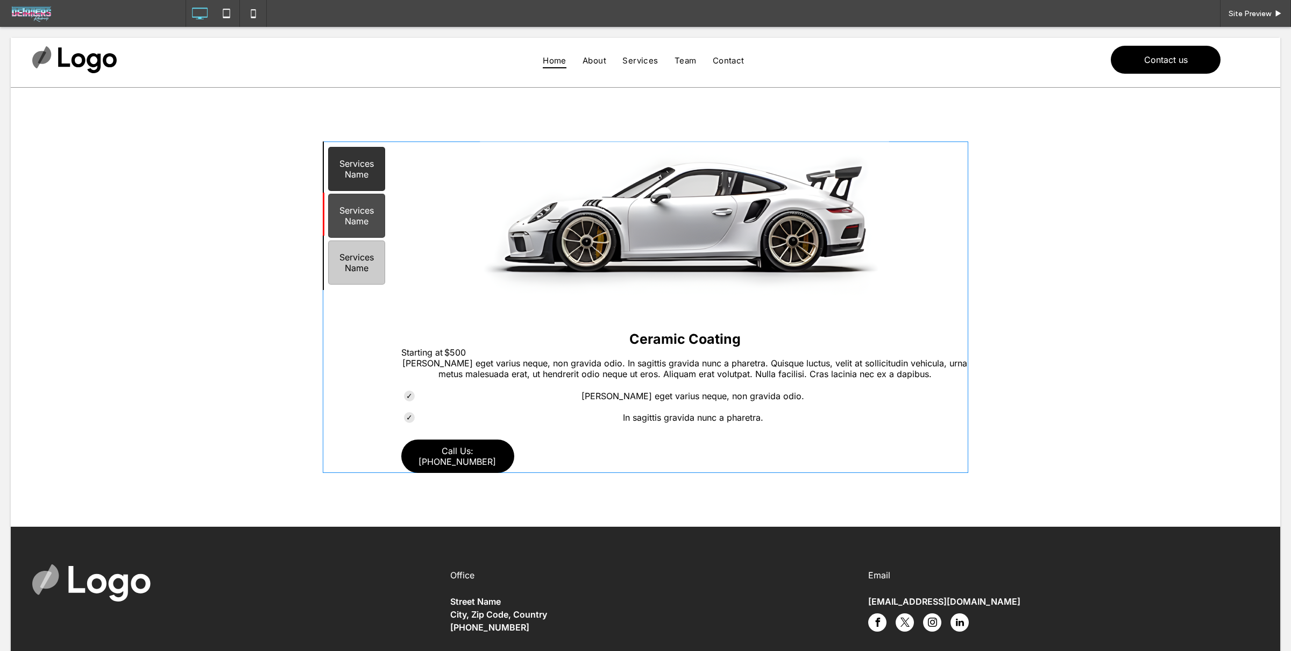
click at [362, 176] on span at bounding box center [645, 306] width 645 height 331
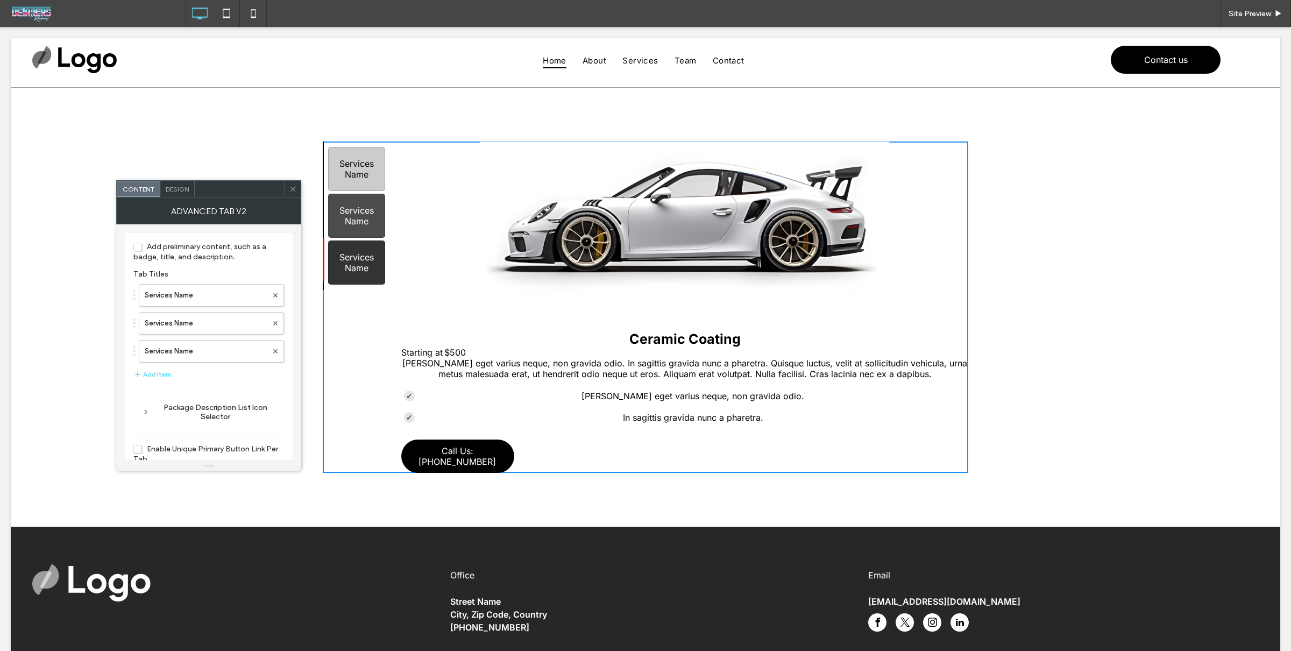
click at [368, 255] on div "Services Name" at bounding box center [356, 262] width 57 height 44
click at [355, 168] on div "Services Name" at bounding box center [356, 169] width 57 height 44
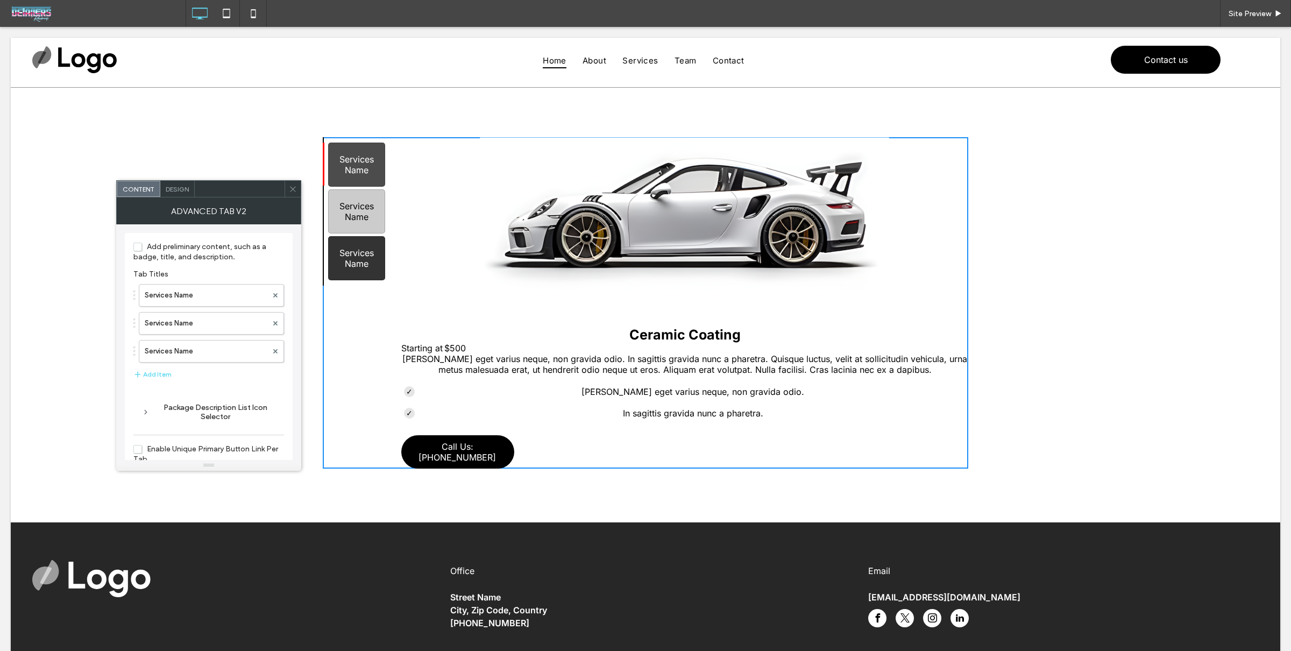
scroll to position [6, 0]
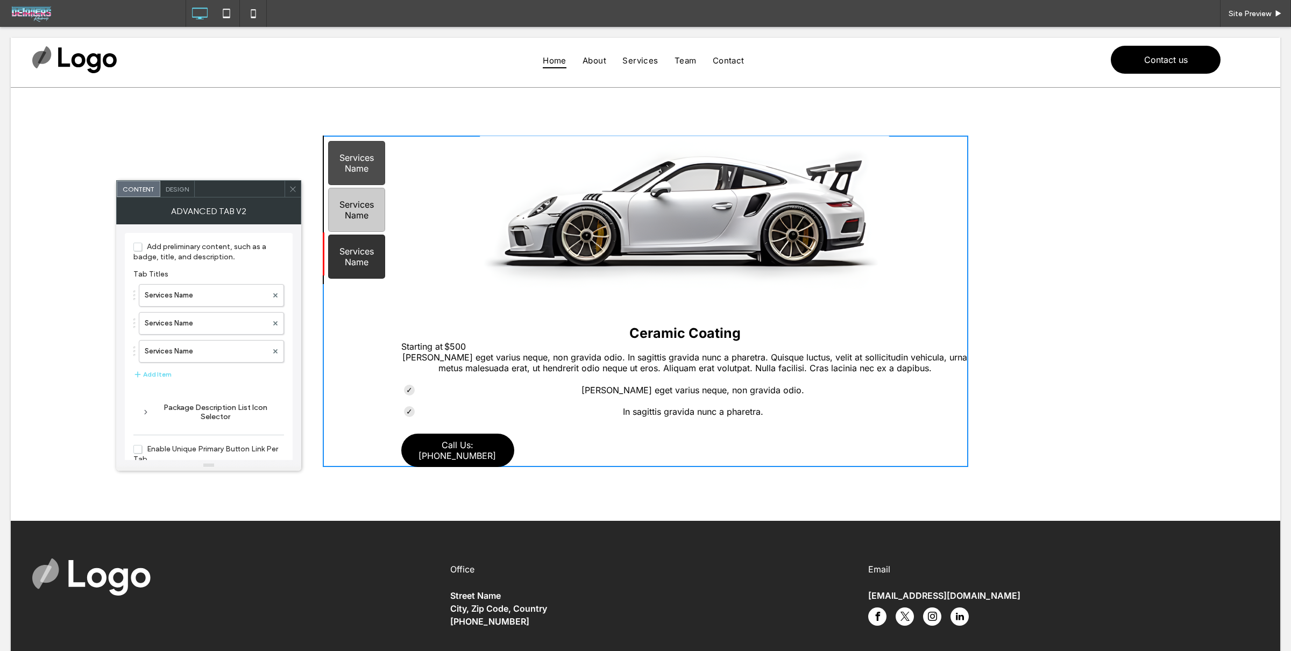
click at [365, 259] on div "Services Name" at bounding box center [356, 256] width 57 height 44
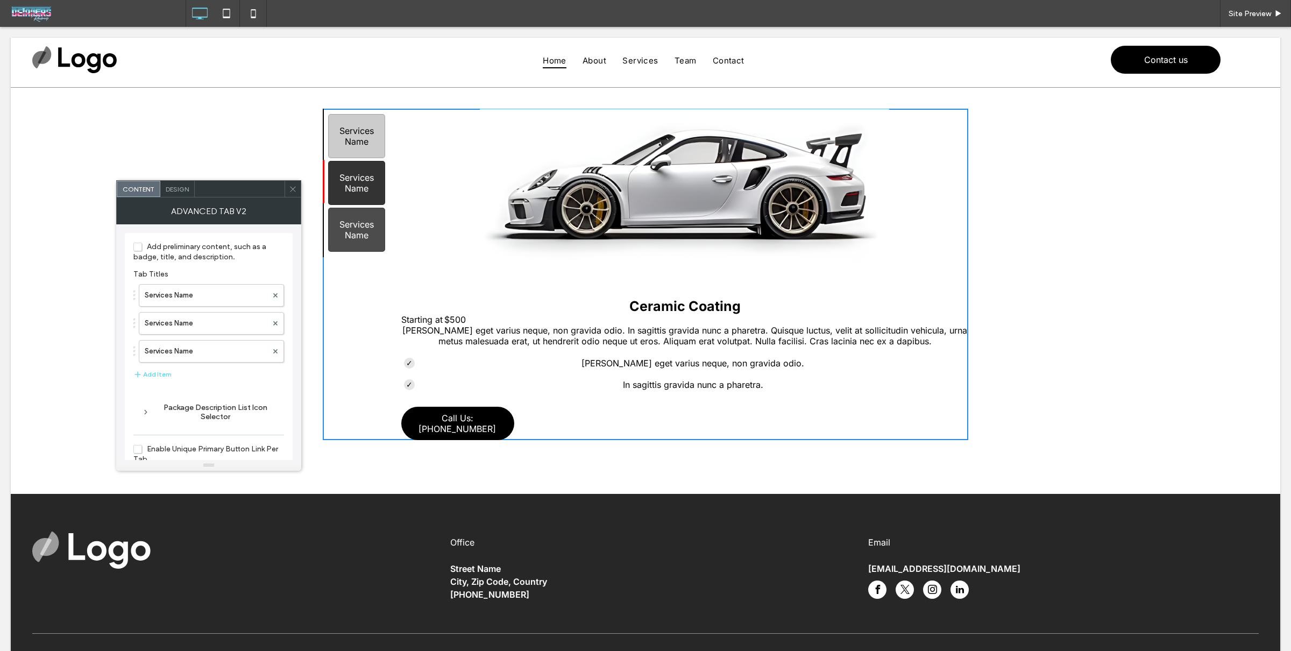
scroll to position [38, 0]
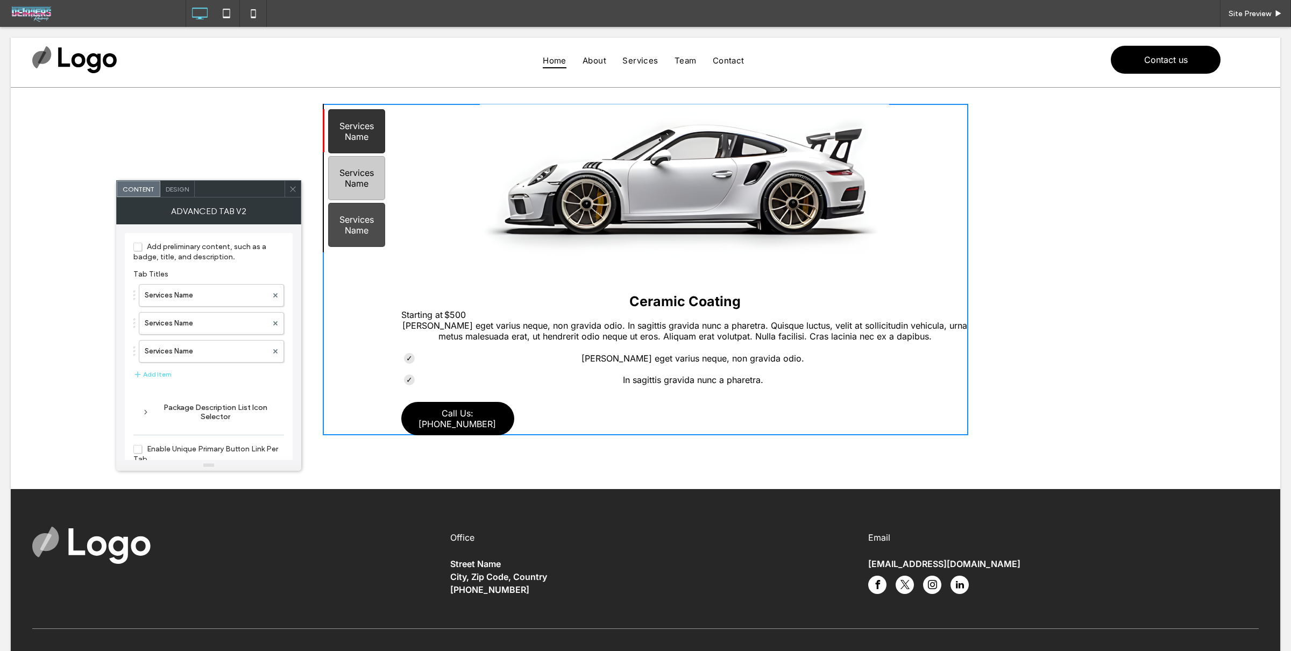
click at [363, 139] on div "Services Name" at bounding box center [356, 131] width 57 height 44
click at [289, 186] on icon at bounding box center [293, 189] width 8 height 8
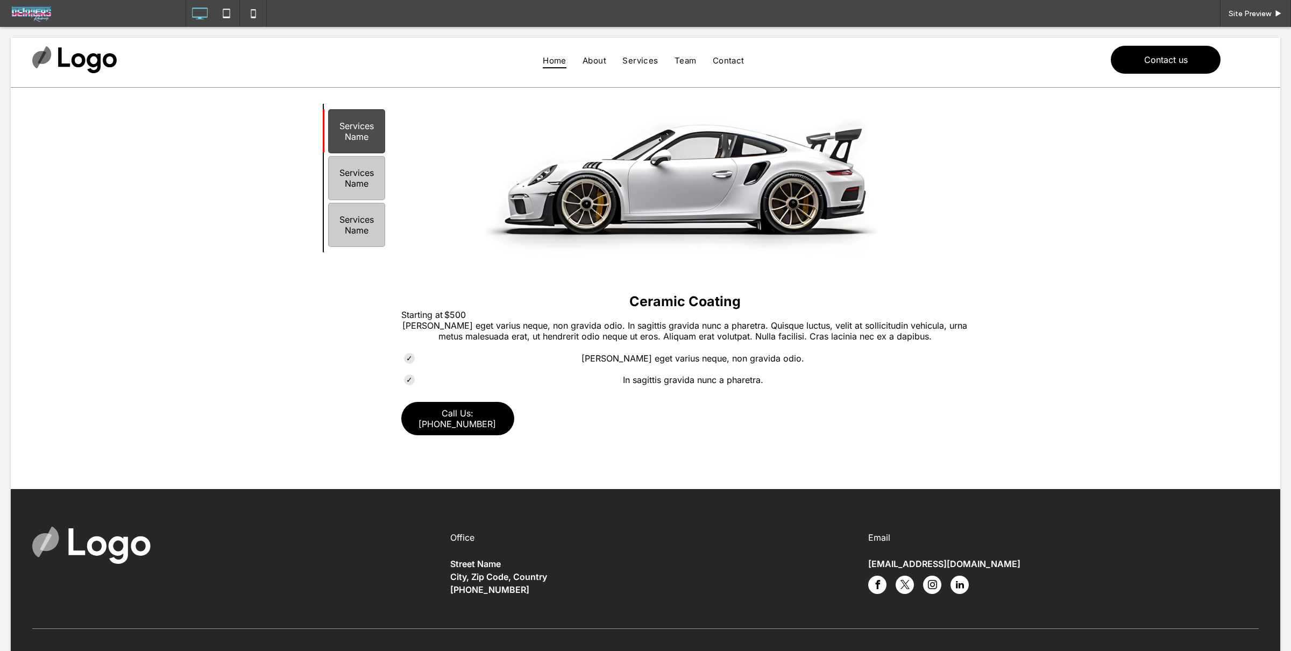
click at [286, 187] on div "Services Name Services Name Services Name Ceramic Coating Starting at $500 Aene…" at bounding box center [645, 269] width 1269 height 439
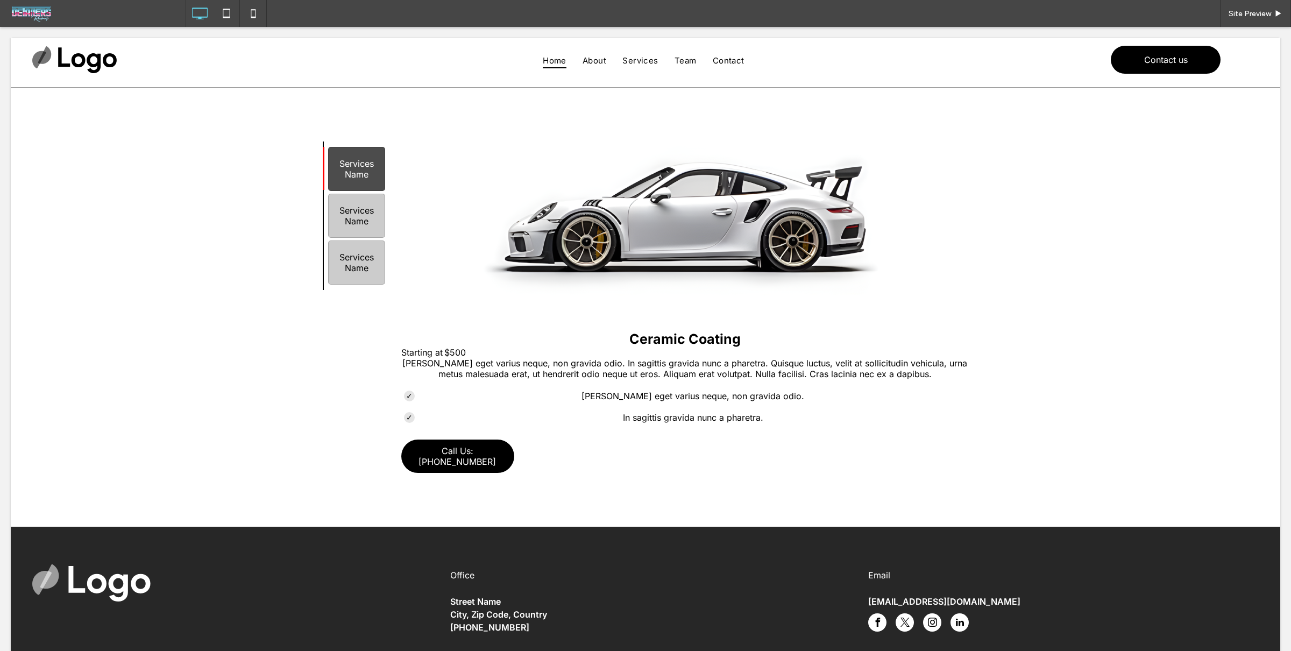
click at [644, 108] on div "Services Name Services Name Services Name Ceramic Coating Starting at $500 Aene…" at bounding box center [645, 307] width 1269 height 439
click at [1256, 17] on span "Site Preview" at bounding box center [1249, 13] width 42 height 9
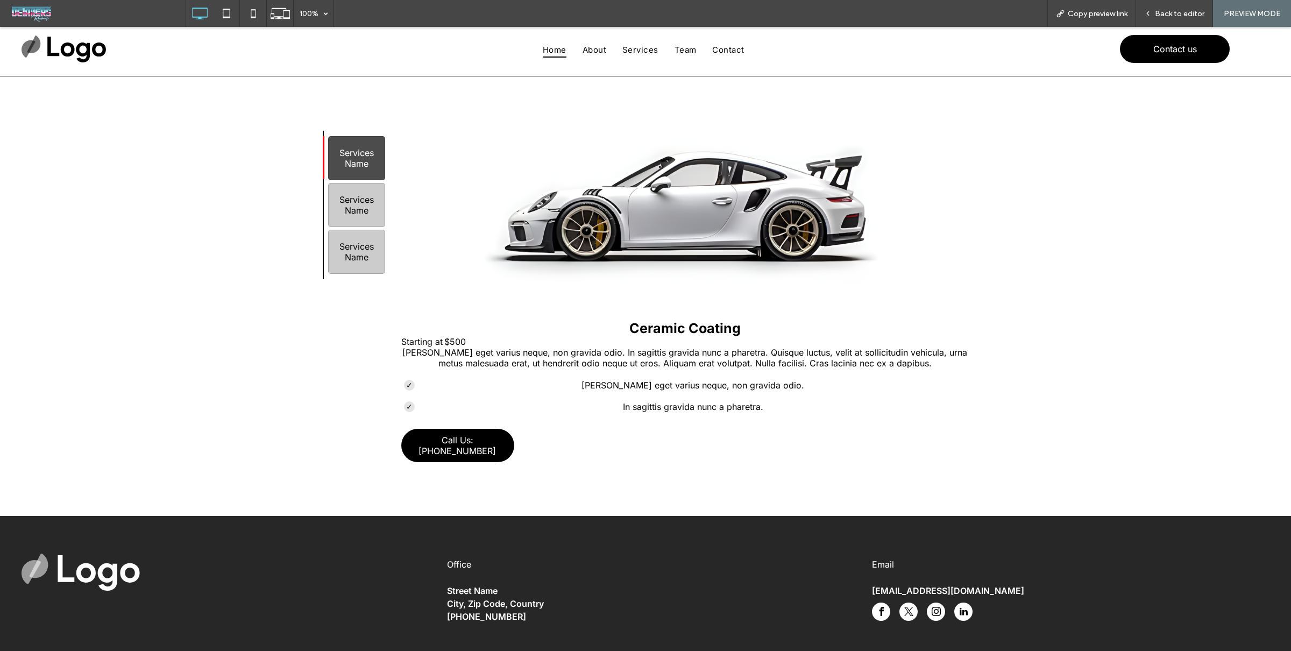
click at [982, 15] on div "100% Copy preview link Back to editor PREVIEW MODE" at bounding box center [738, 13] width 1105 height 27
click at [1073, 258] on div "Services Name Services Name Services Name Ceramic Coating Starting at $500 Aene…" at bounding box center [645, 296] width 1291 height 439
click at [674, 221] on img at bounding box center [685, 220] width 410 height 179
click at [1179, 20] on div "Back to editor" at bounding box center [1174, 13] width 77 height 27
click at [1182, 16] on span "Back to editor" at bounding box center [1179, 13] width 49 height 9
